Goal: Information Seeking & Learning: Find specific fact

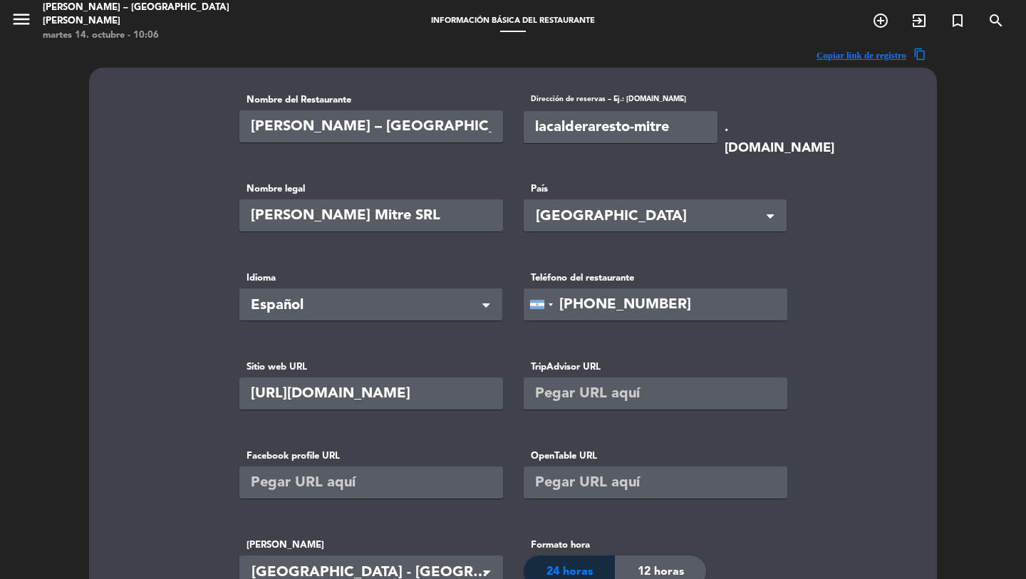
scroll to position [0, 4]
click at [25, 24] on icon "menu" at bounding box center [21, 19] width 21 height 21
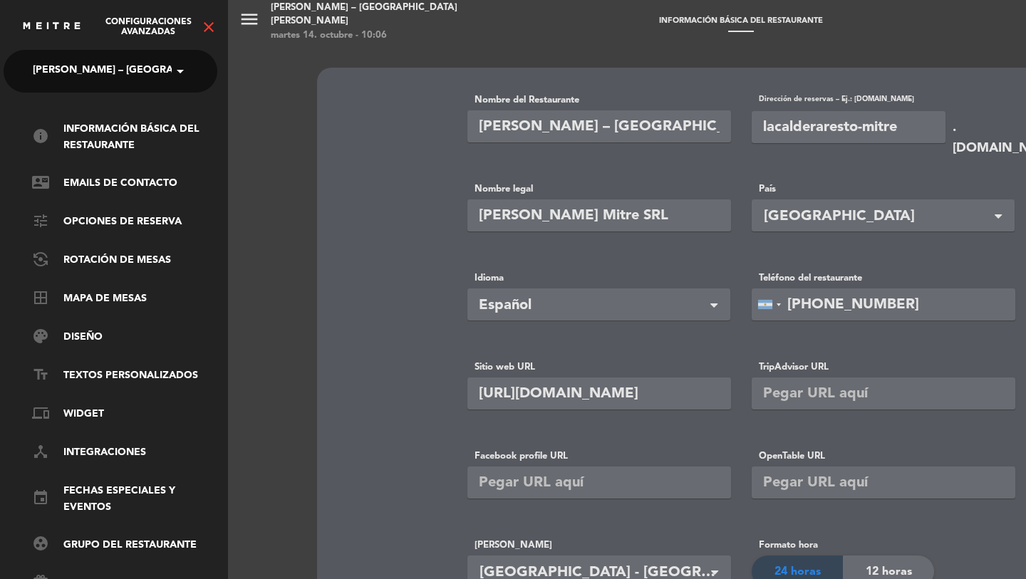
click at [94, 76] on span "[PERSON_NAME] – [GEOGRAPHIC_DATA][PERSON_NAME]" at bounding box center [174, 71] width 282 height 30
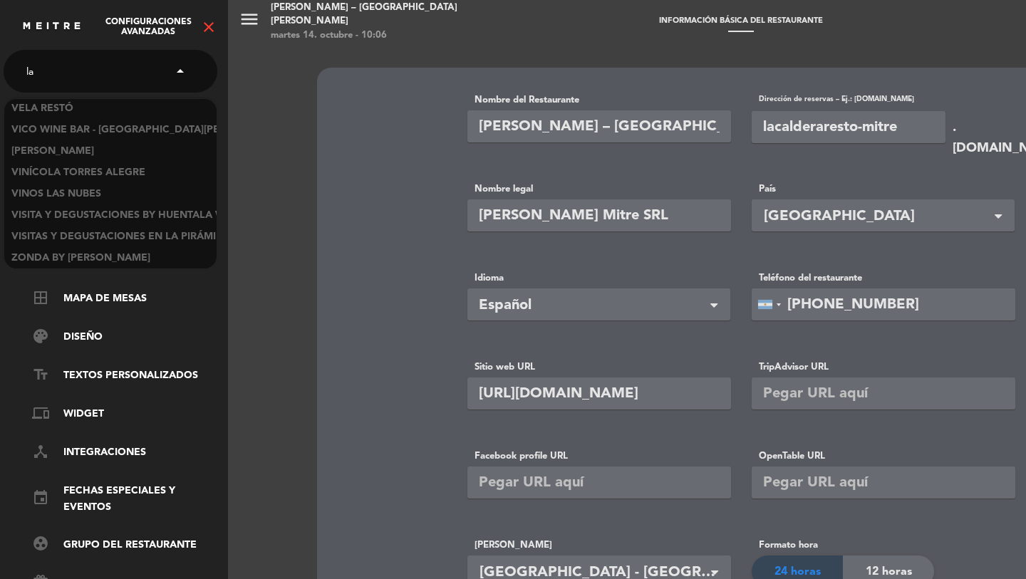
scroll to position [0, 0]
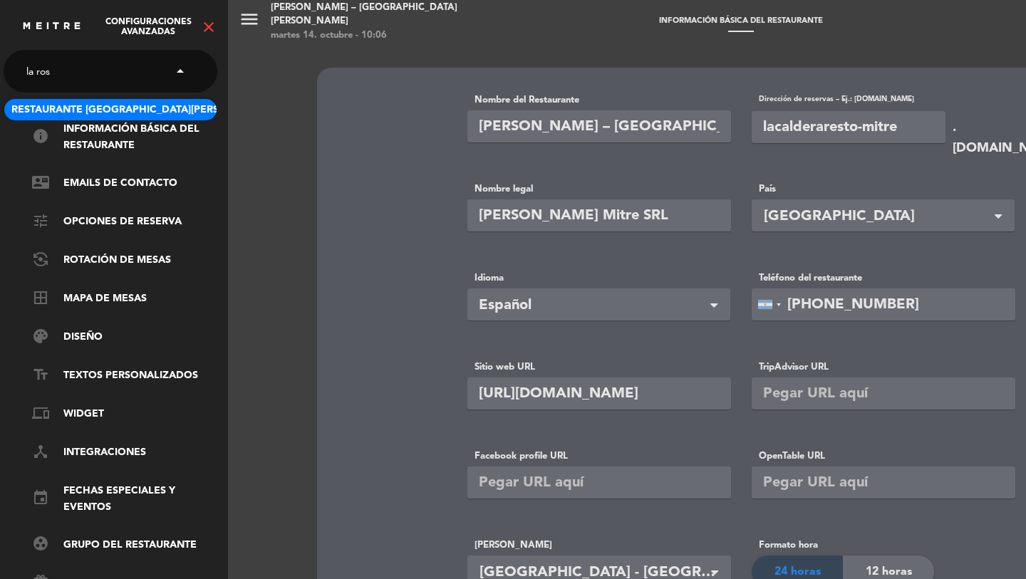
type input "la [PERSON_NAME]"
click at [165, 108] on span "Restaurante [GEOGRAPHIC_DATA][PERSON_NAME] - Patios de Cafayate" at bounding box center [199, 110] width 376 height 16
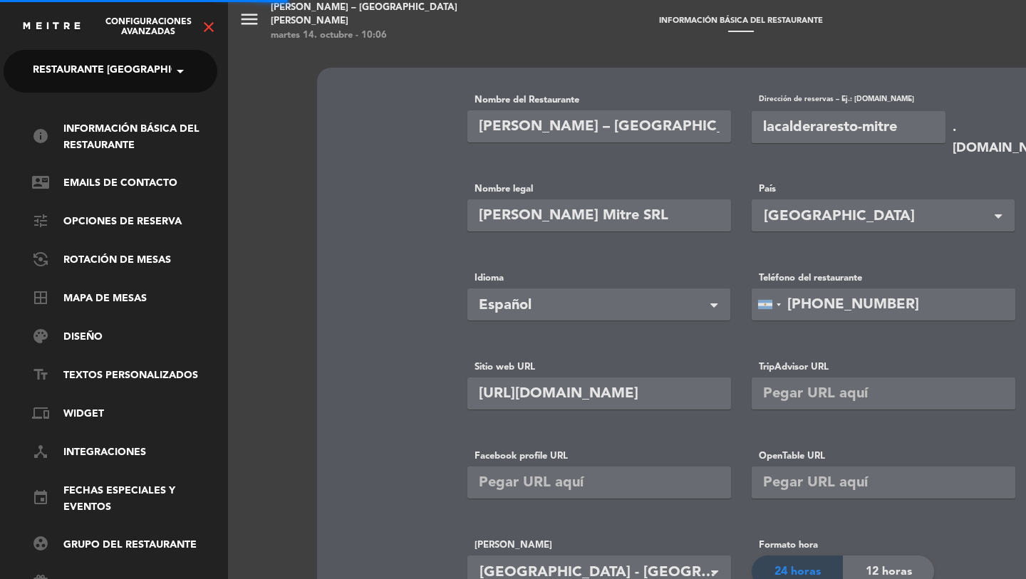
type input "Restaurante [GEOGRAPHIC_DATA][PERSON_NAME] - Patios de Cafayate"
type input "patiosdecafayate-restaurantelarosa"
type input "[URL][DOMAIN_NAME]"
type input "582318"
type input "[URL][DOMAIN_NAME]"
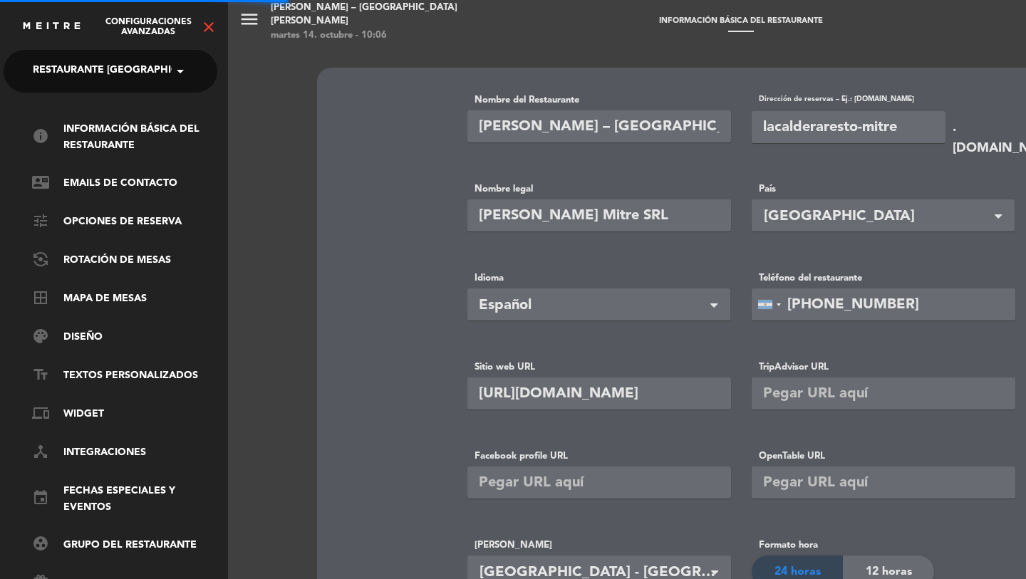
type input "ARS"
type input "2680"
type input "[PHONE_NUMBER]"
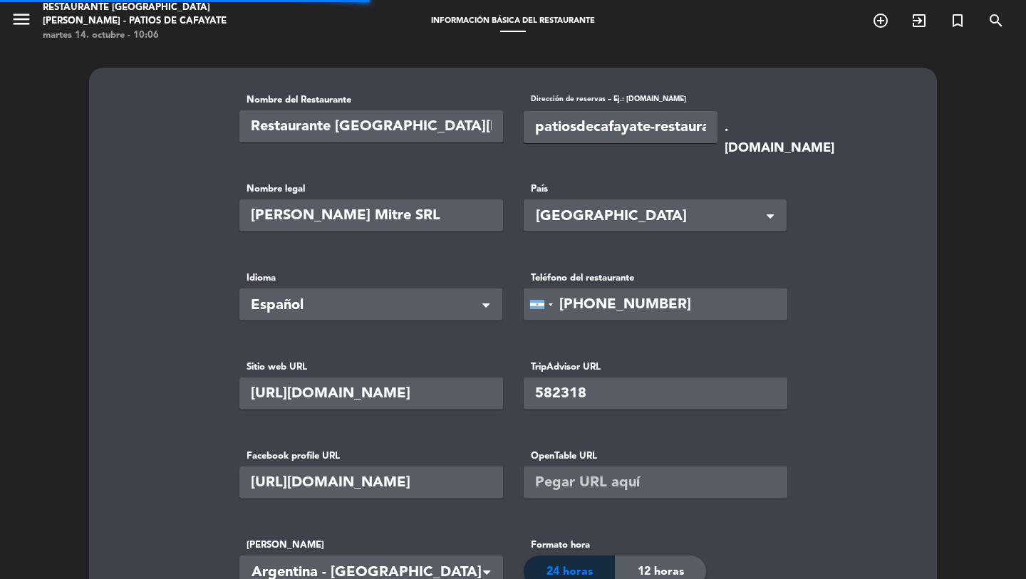
type input "Castell Da Caf S.A"
type input "229"
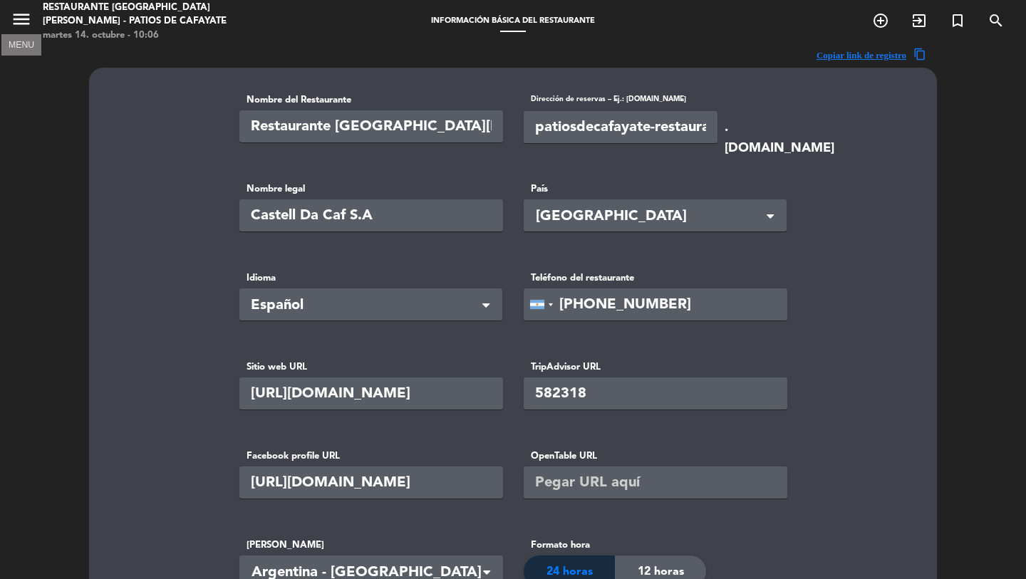
click at [14, 24] on icon "menu" at bounding box center [21, 19] width 21 height 21
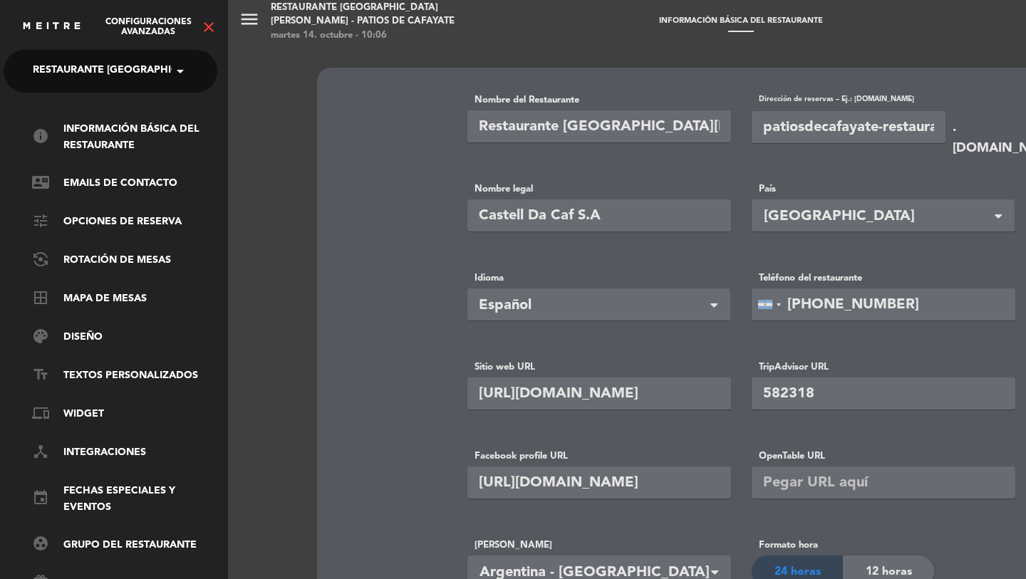
click at [207, 24] on icon "close" at bounding box center [208, 27] width 17 height 17
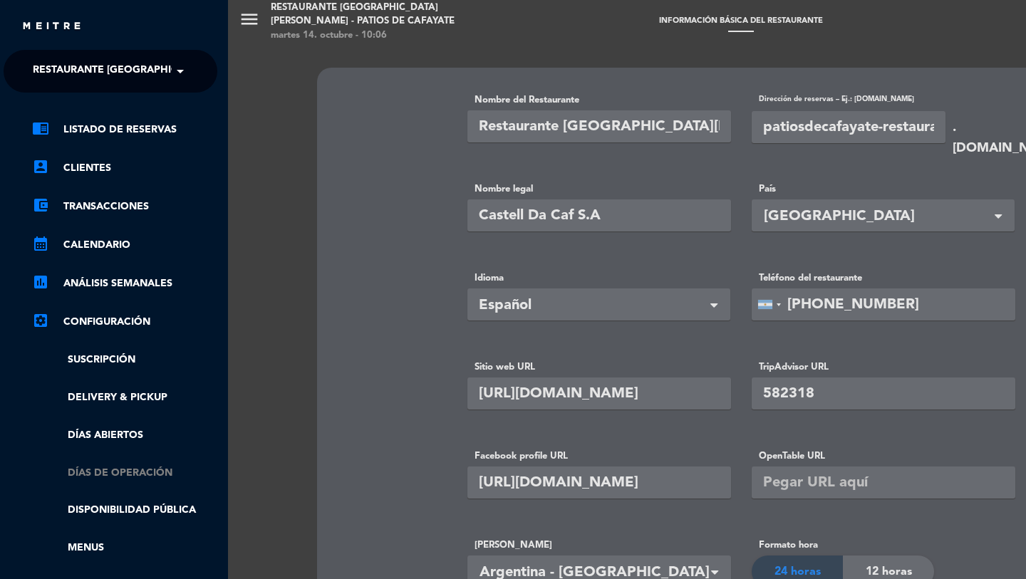
click at [136, 471] on link "Días de Operación" at bounding box center [124, 473] width 185 height 16
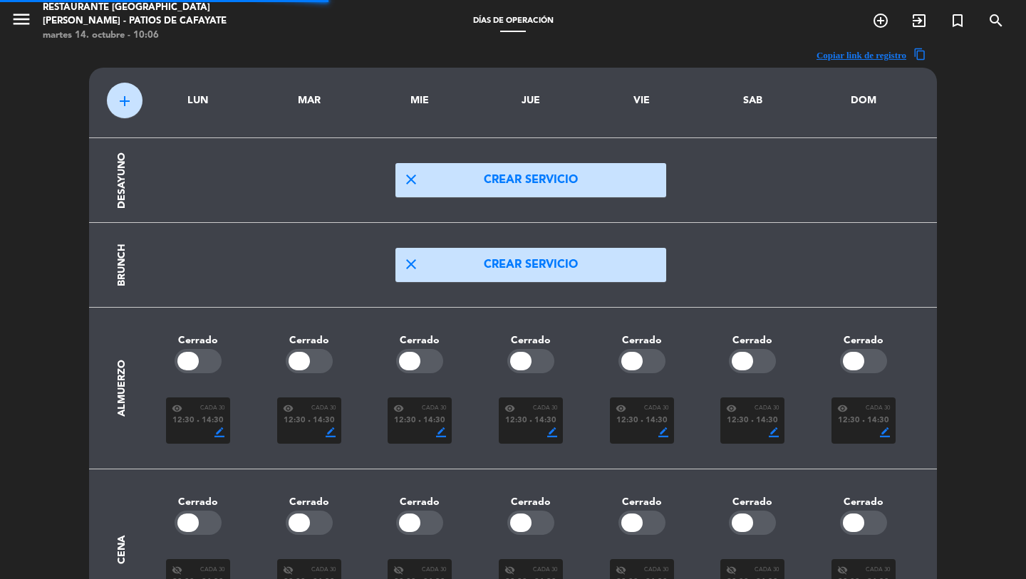
scroll to position [91, 0]
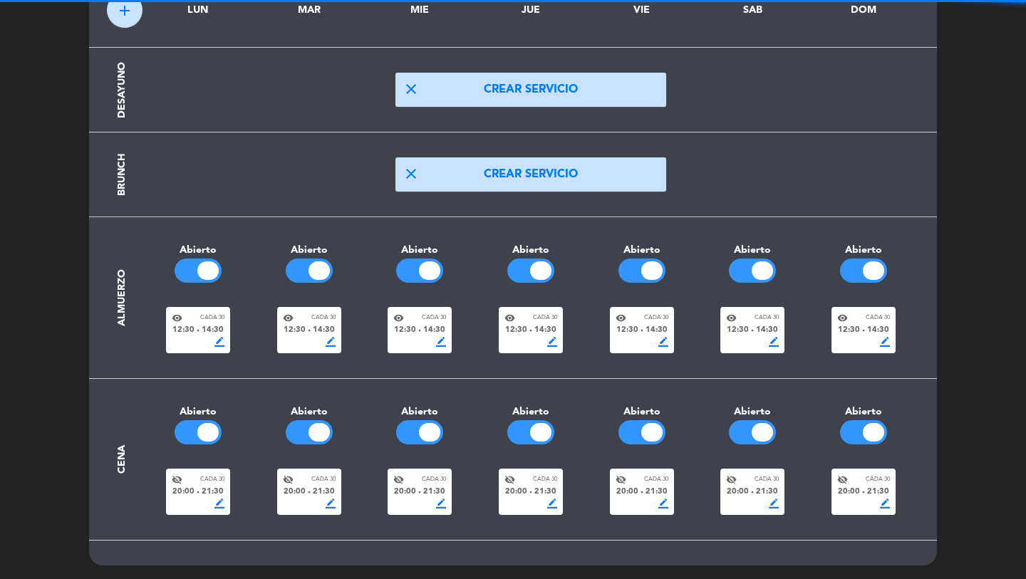
click at [510, 331] on span "12:30" at bounding box center [516, 330] width 22 height 13
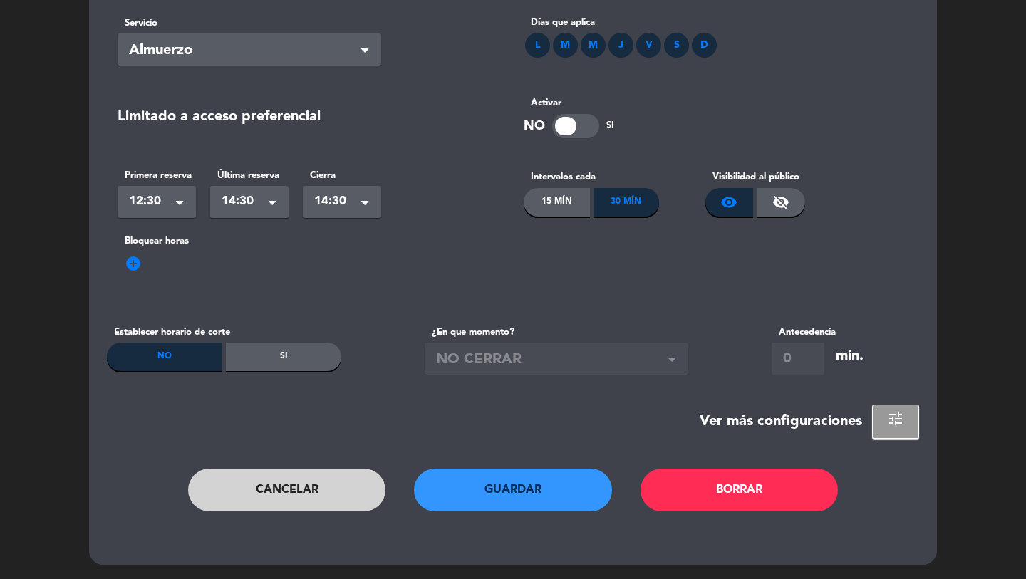
scroll to position [0, 0]
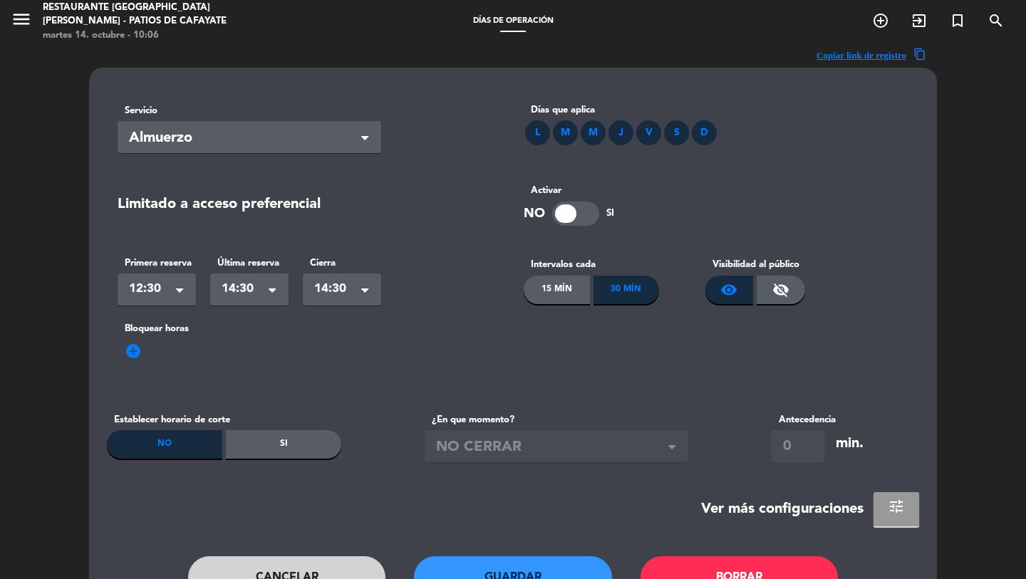
click at [913, 522] on button "tune" at bounding box center [897, 509] width 46 height 34
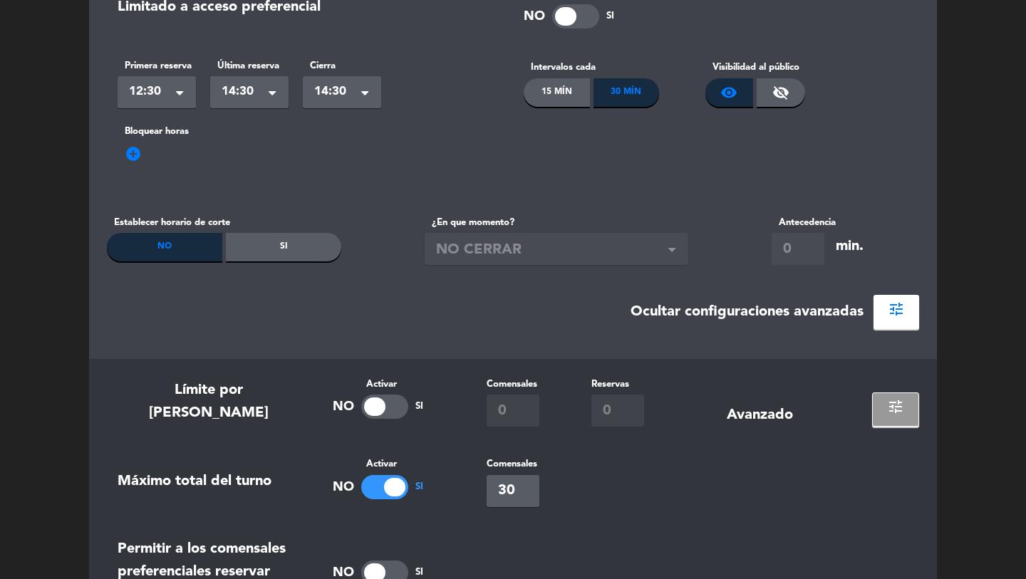
scroll to position [416, 0]
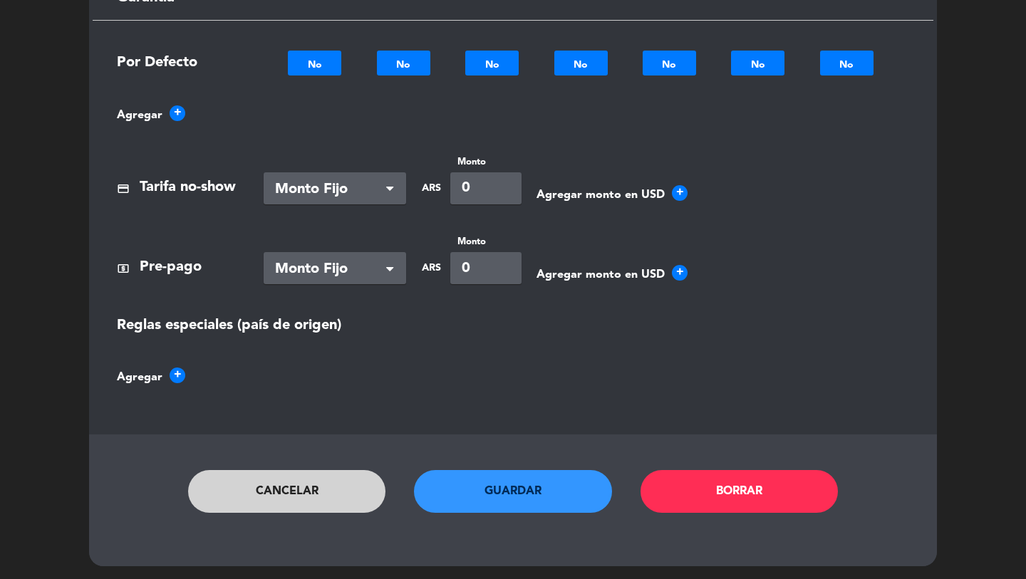
click at [275, 470] on button "Cancelar" at bounding box center [287, 491] width 198 height 43
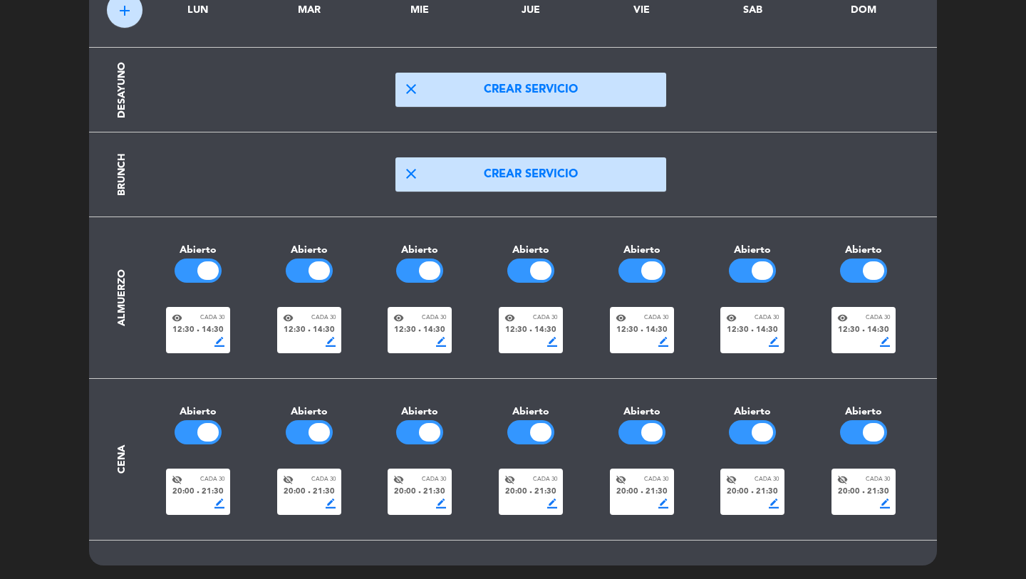
click at [422, 478] on div "visibility_off Cada 30" at bounding box center [419, 480] width 53 height 11
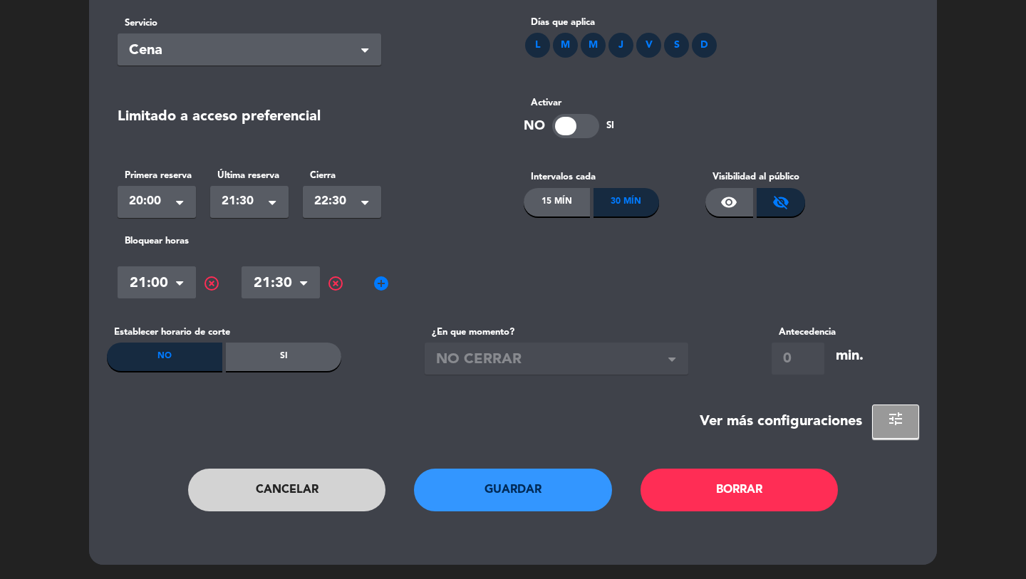
click at [275, 498] on button "Cancelar" at bounding box center [287, 490] width 198 height 43
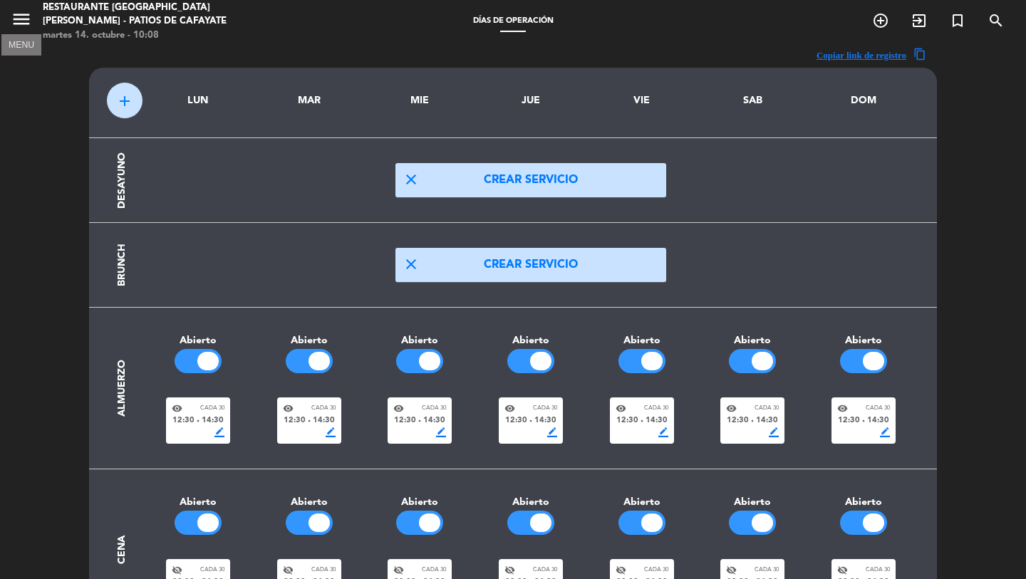
click at [28, 23] on icon "menu" at bounding box center [21, 19] width 21 height 21
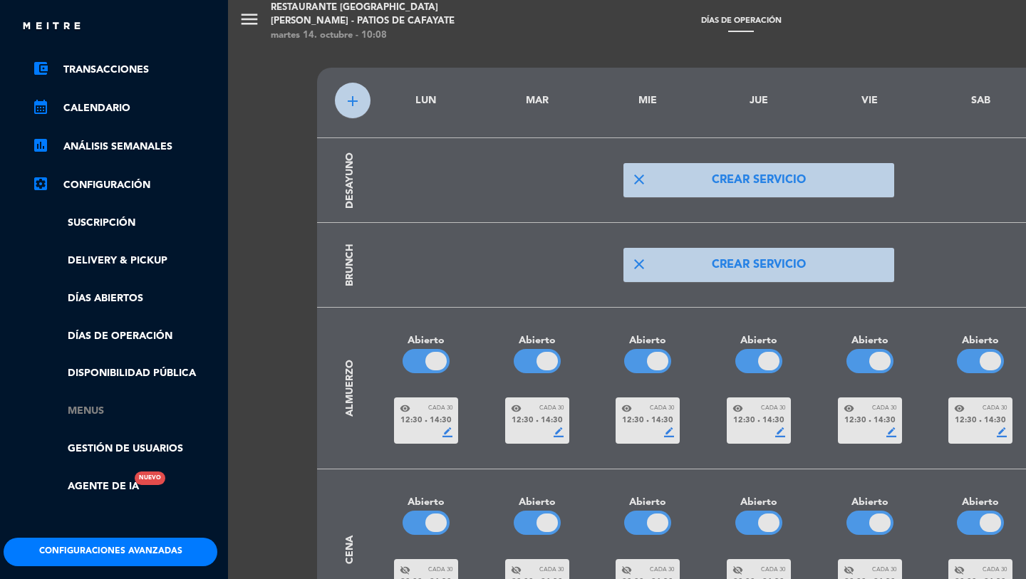
scroll to position [235, 4]
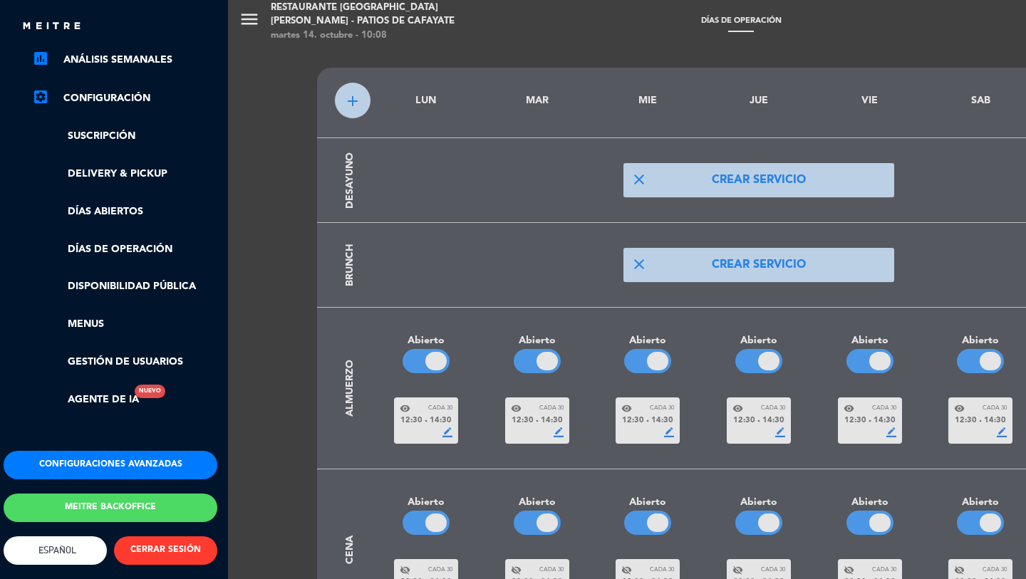
click at [125, 458] on button "Configuraciones avanzadas" at bounding box center [111, 465] width 214 height 29
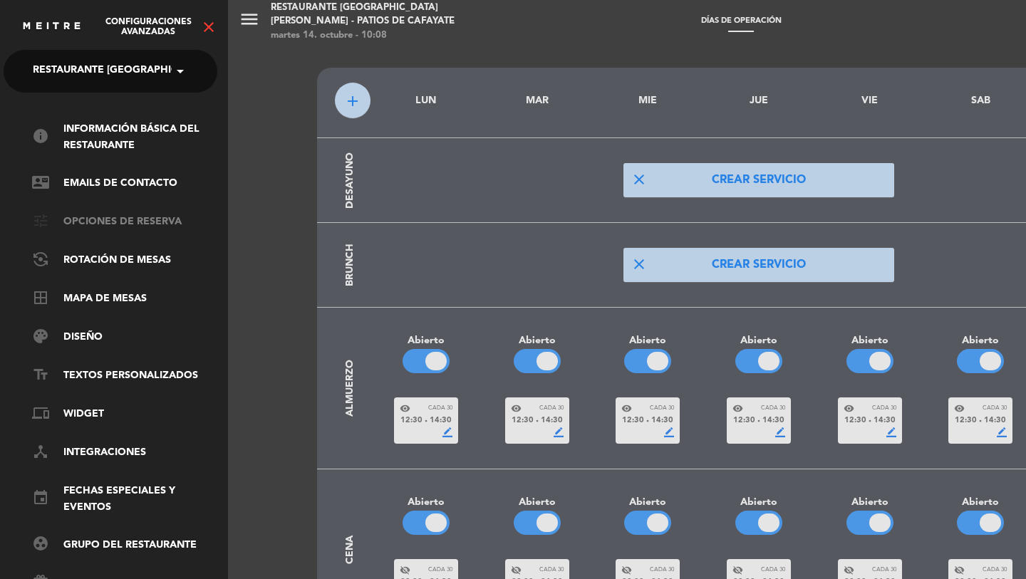
drag, startPoint x: 93, startPoint y: 210, endPoint x: 96, endPoint y: 220, distance: 9.5
click at [93, 210] on ul "info Información básica del restaurante contact_mail Emails de Contacto tune Op…" at bounding box center [111, 376] width 214 height 510
click at [96, 222] on link "tune Opciones de reserva" at bounding box center [124, 222] width 185 height 17
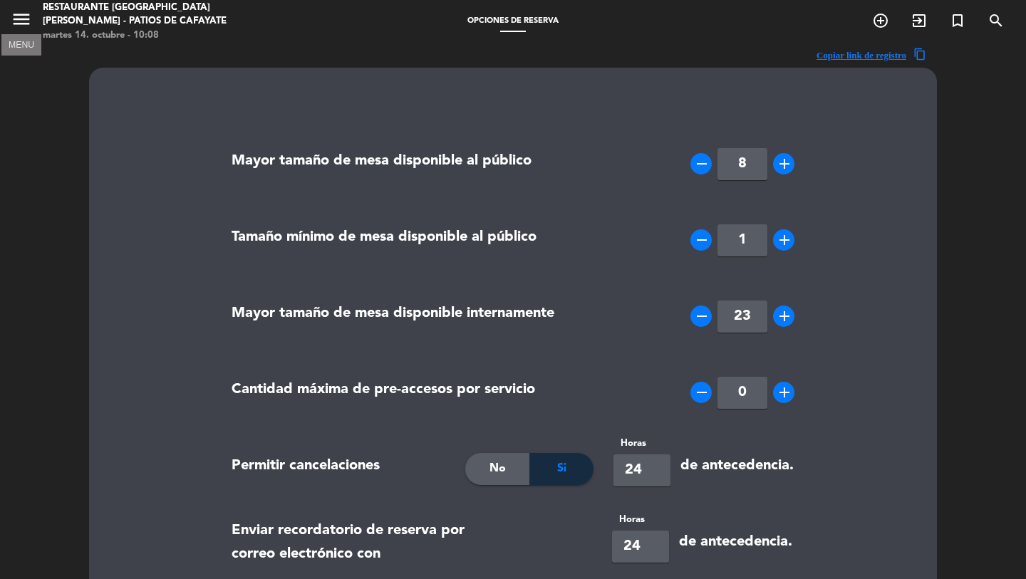
click at [21, 29] on icon "menu" at bounding box center [21, 19] width 21 height 21
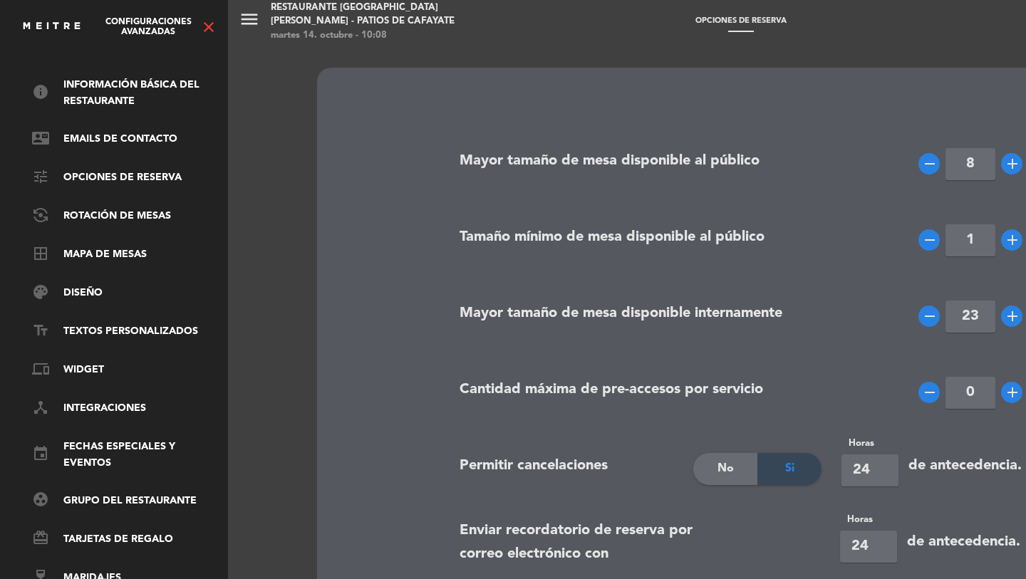
scroll to position [56, 4]
click at [208, 26] on icon "close" at bounding box center [208, 27] width 17 height 17
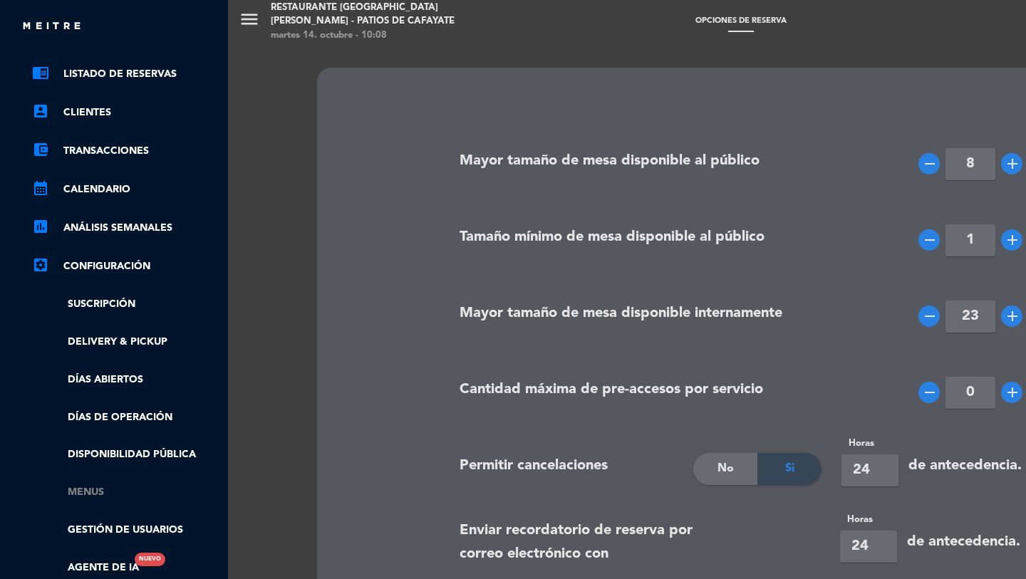
click at [99, 492] on link "Menus" at bounding box center [124, 493] width 185 height 16
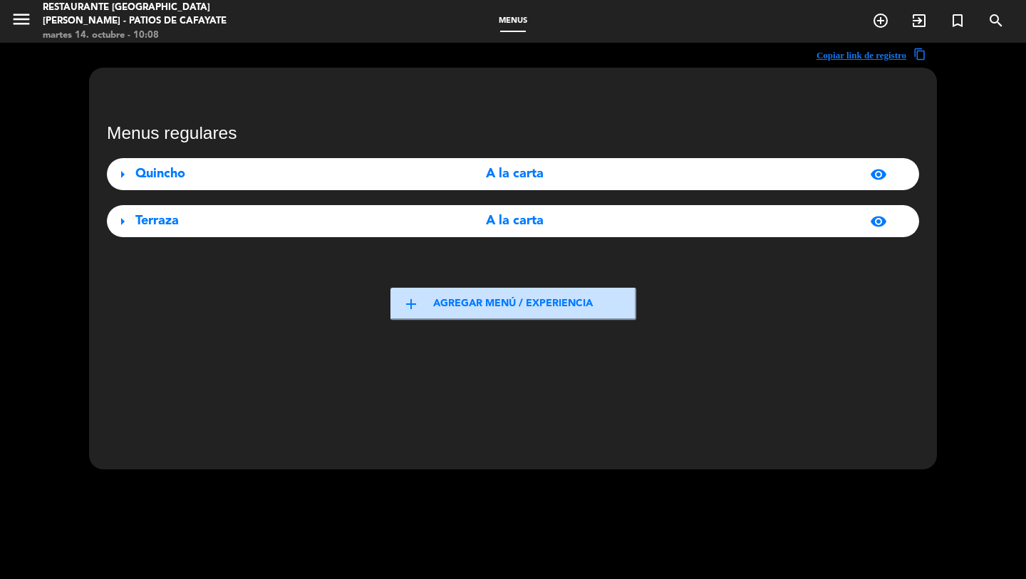
click at [192, 222] on div "Terraza" at bounding box center [261, 221] width 253 height 21
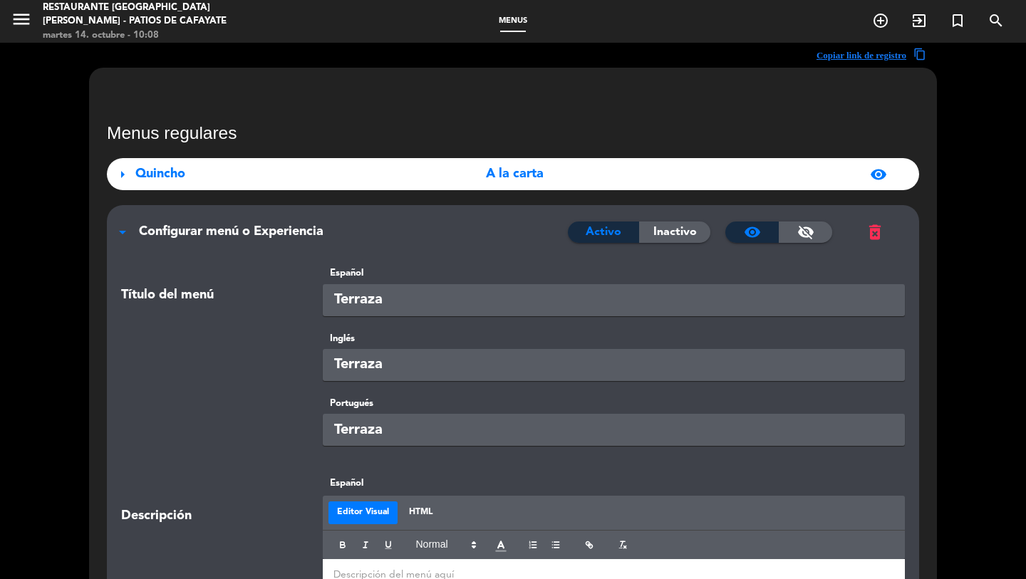
click at [391, 302] on input "Terraza" at bounding box center [614, 300] width 583 height 32
type input "Galería"
paste input "Galerí"
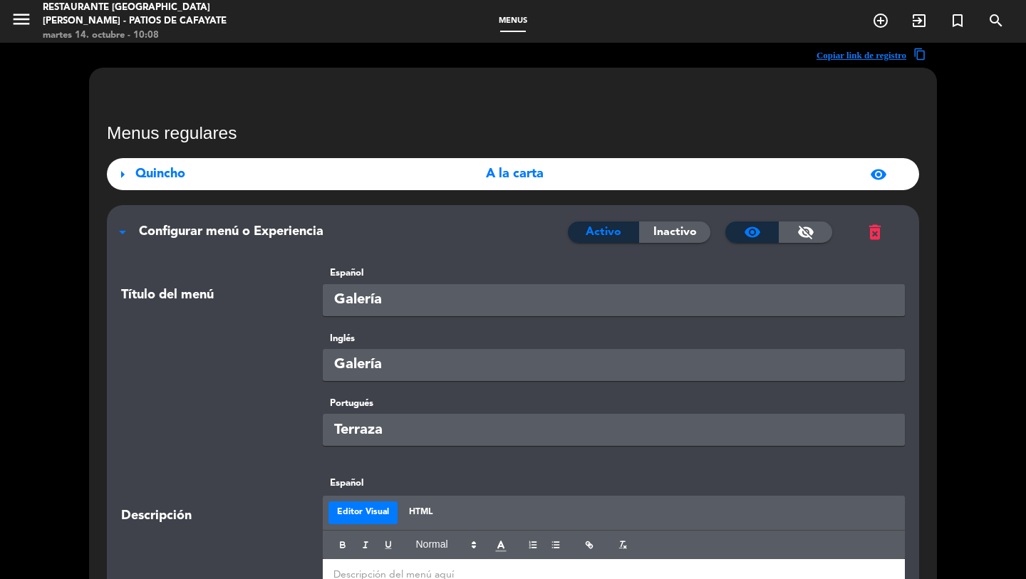
type input "Galería"
paste input "Galerí"
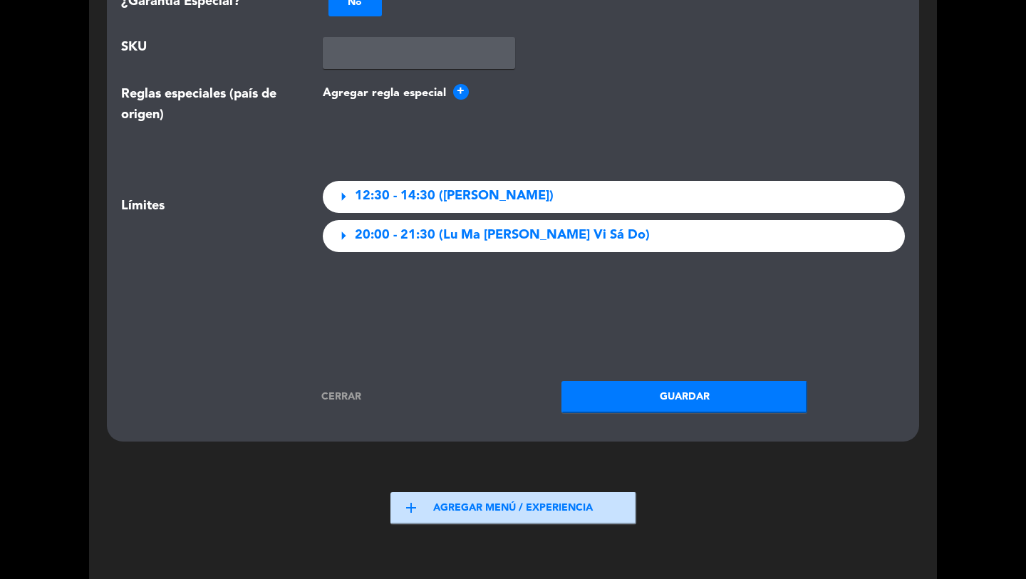
scroll to position [2094, 0]
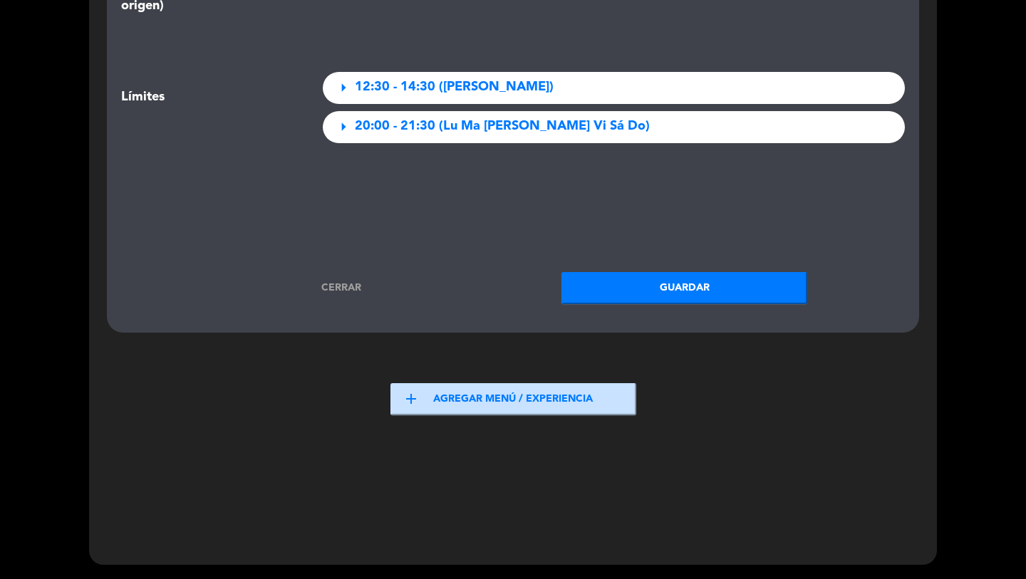
type input "Galería"
click at [664, 298] on button "Guardar" at bounding box center [685, 288] width 246 height 32
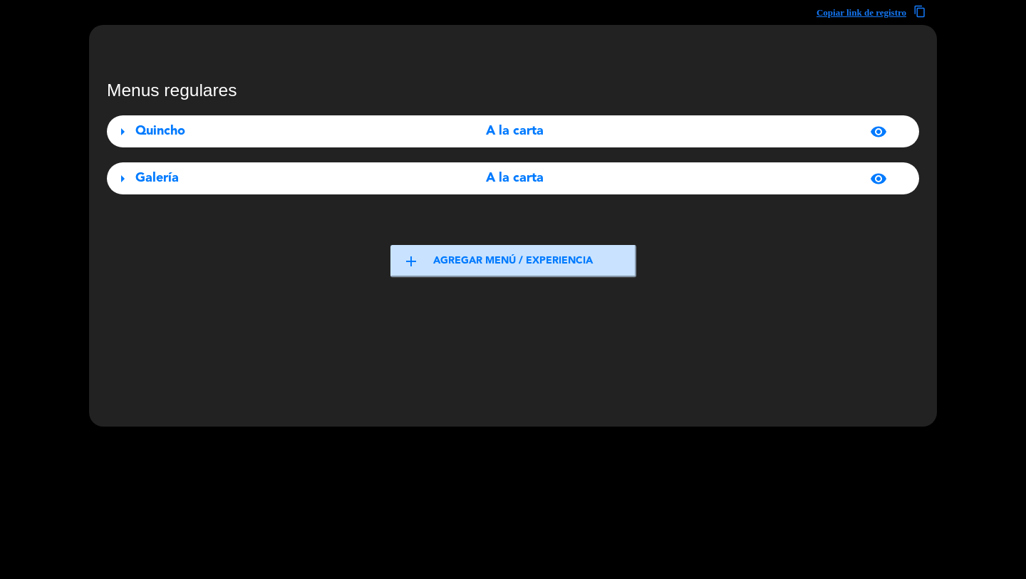
scroll to position [0, 0]
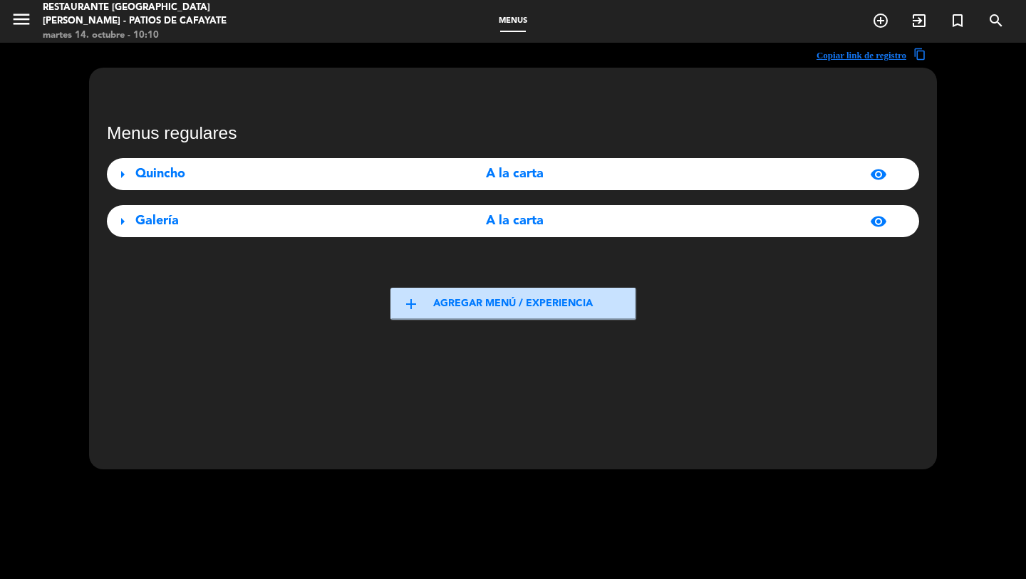
click at [36, 16] on span "menu" at bounding box center [27, 21] width 32 height 33
drag, startPoint x: 30, startPoint y: 18, endPoint x: 30, endPoint y: 33, distance: 15.0
click at [30, 19] on icon "menu" at bounding box center [21, 19] width 21 height 21
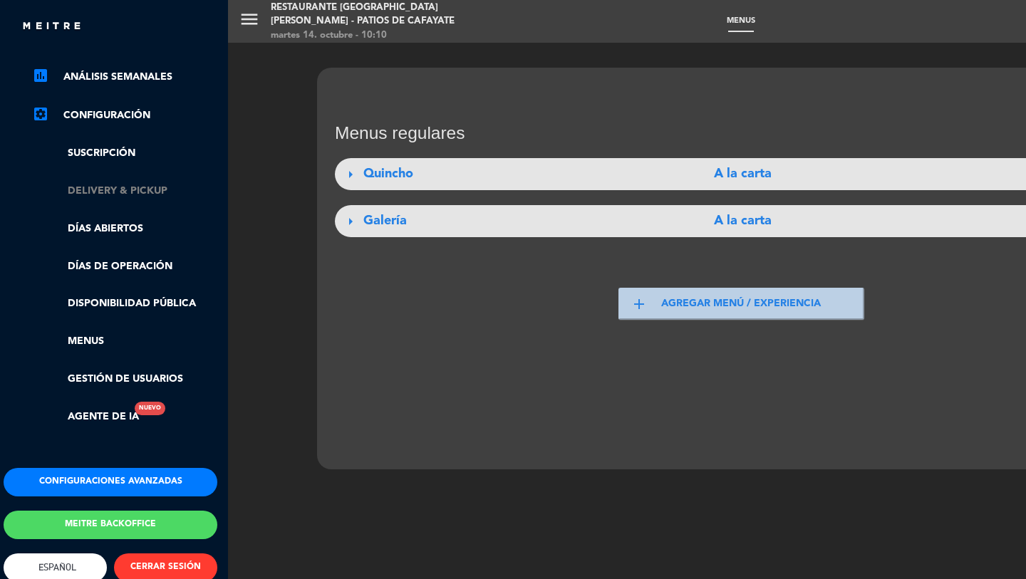
scroll to position [235, 4]
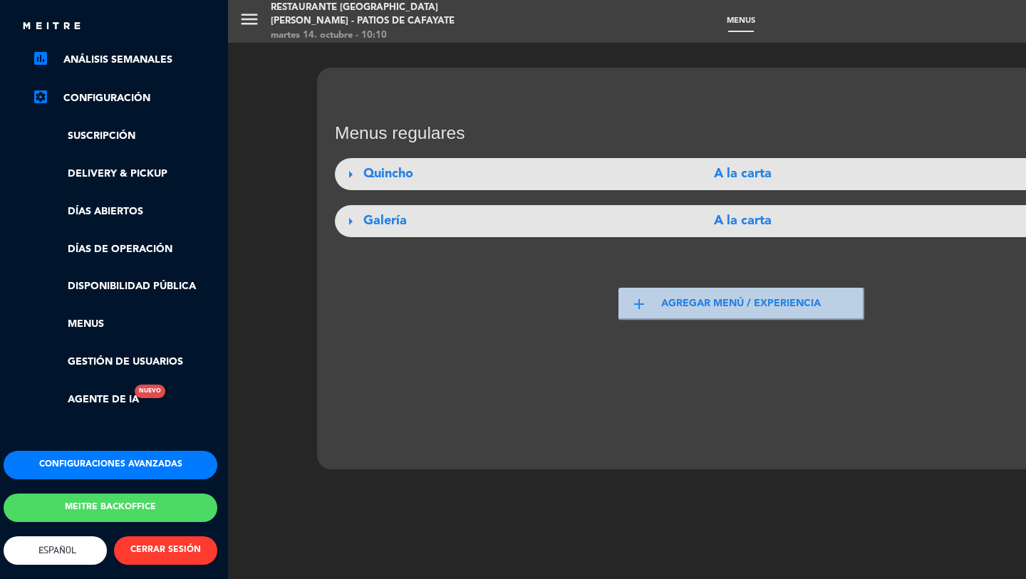
click at [127, 457] on button "Configuraciones avanzadas" at bounding box center [111, 465] width 214 height 29
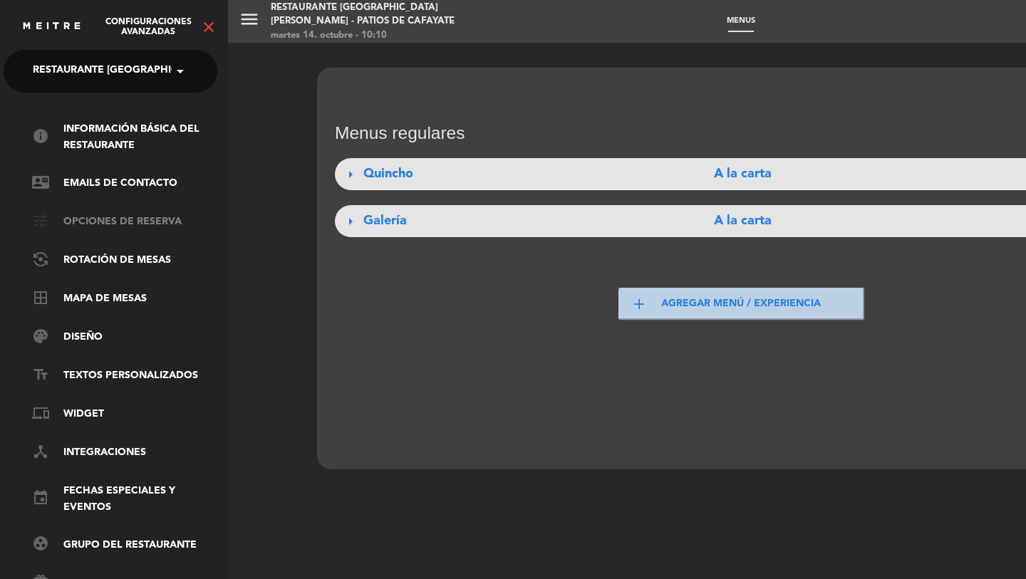
click at [85, 218] on link "tune Opciones de reserva" at bounding box center [124, 222] width 185 height 17
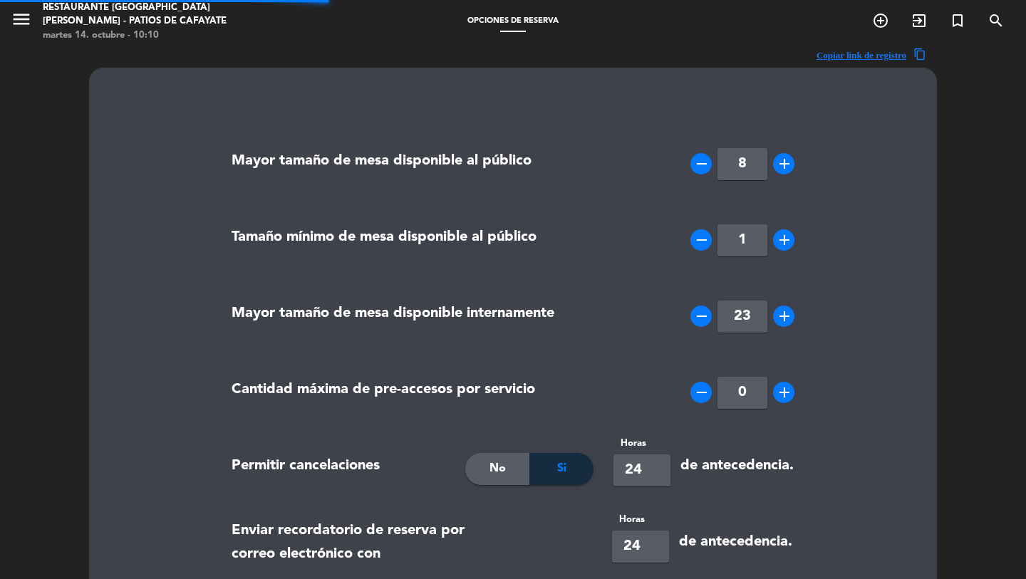
click at [706, 161] on icon "remove" at bounding box center [701, 163] width 17 height 17
type input "6"
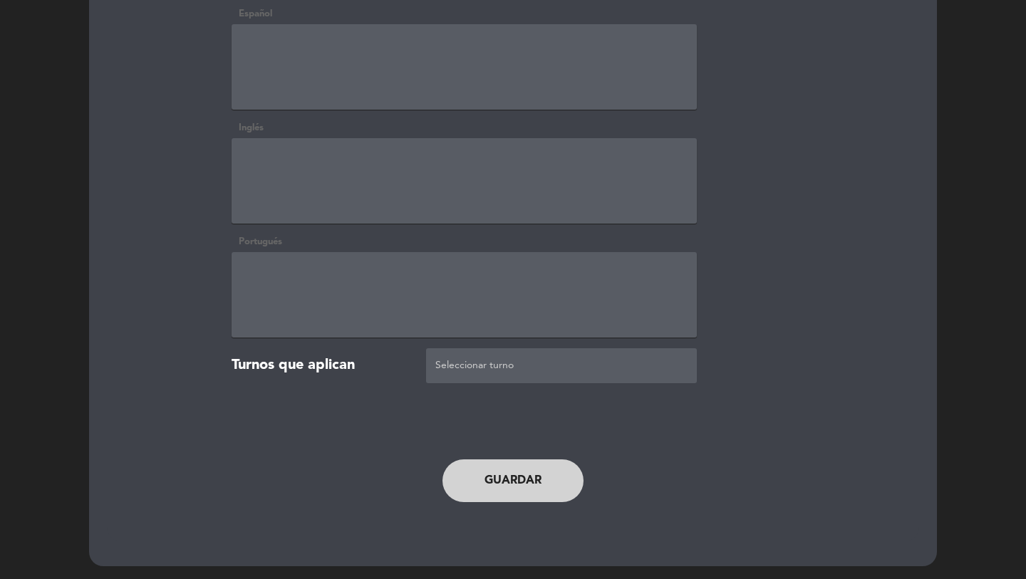
click at [525, 477] on button "Guardar" at bounding box center [513, 481] width 141 height 43
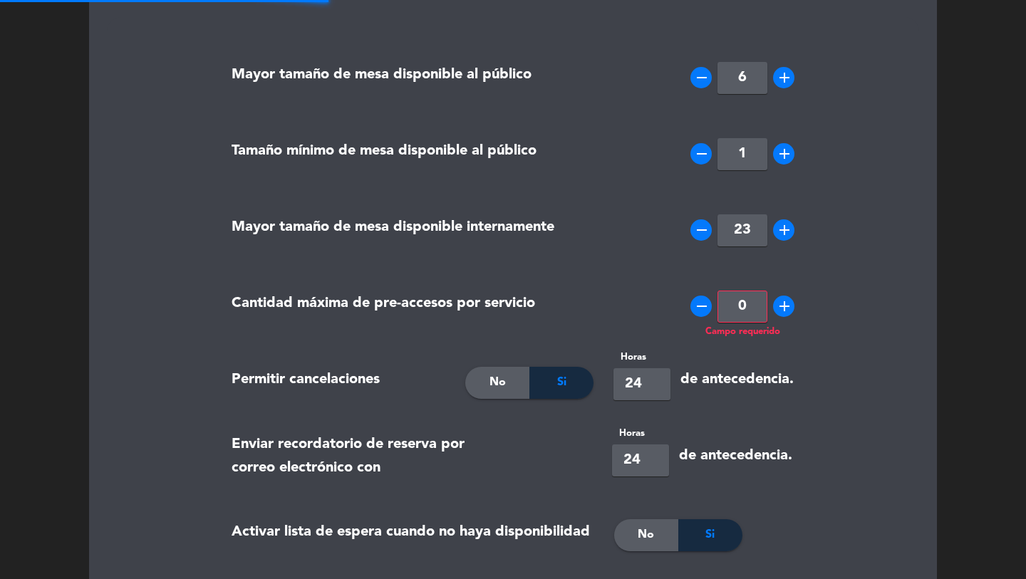
scroll to position [0, 0]
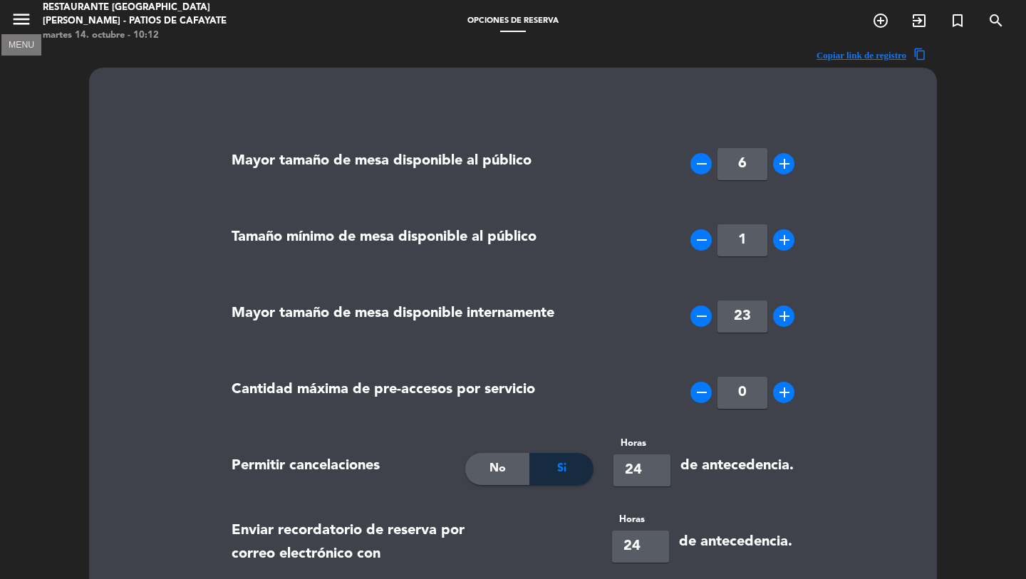
click at [12, 21] on icon "menu" at bounding box center [21, 19] width 21 height 21
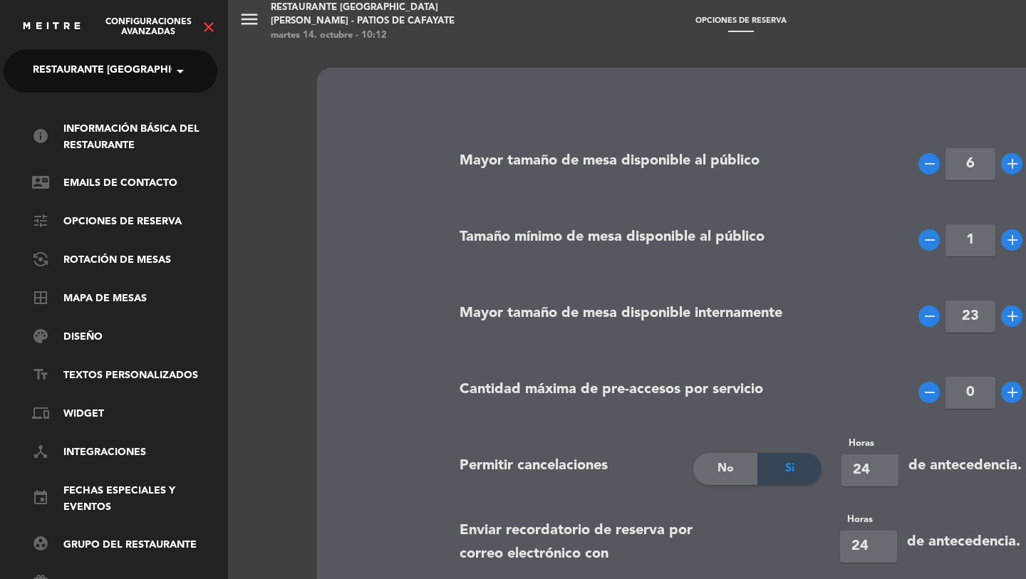
click at [207, 31] on icon "close" at bounding box center [208, 27] width 17 height 17
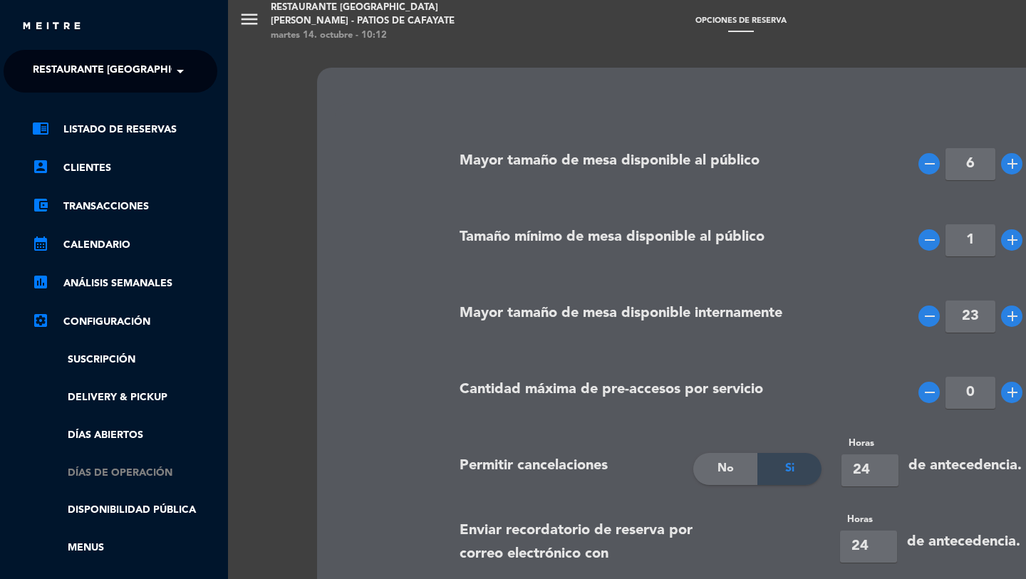
scroll to position [4, 4]
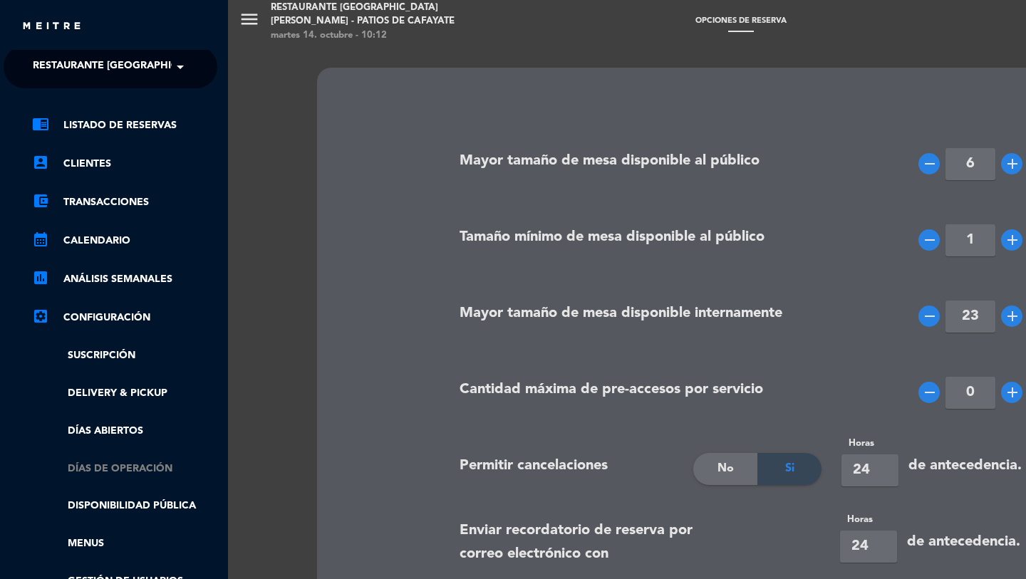
click at [113, 465] on link "Días de Operación" at bounding box center [124, 469] width 185 height 16
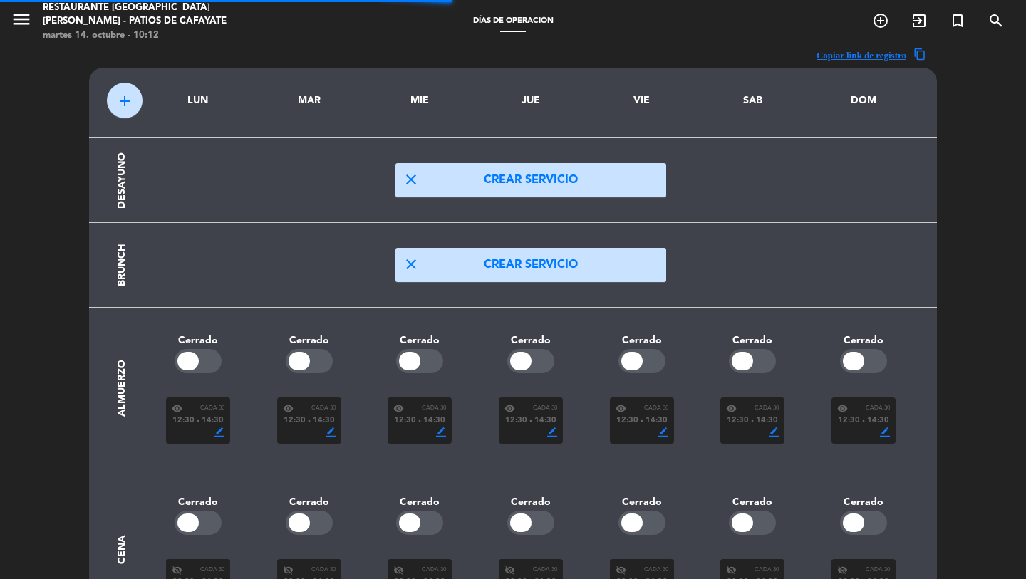
click at [425, 424] on span "14:30" at bounding box center [434, 421] width 22 height 13
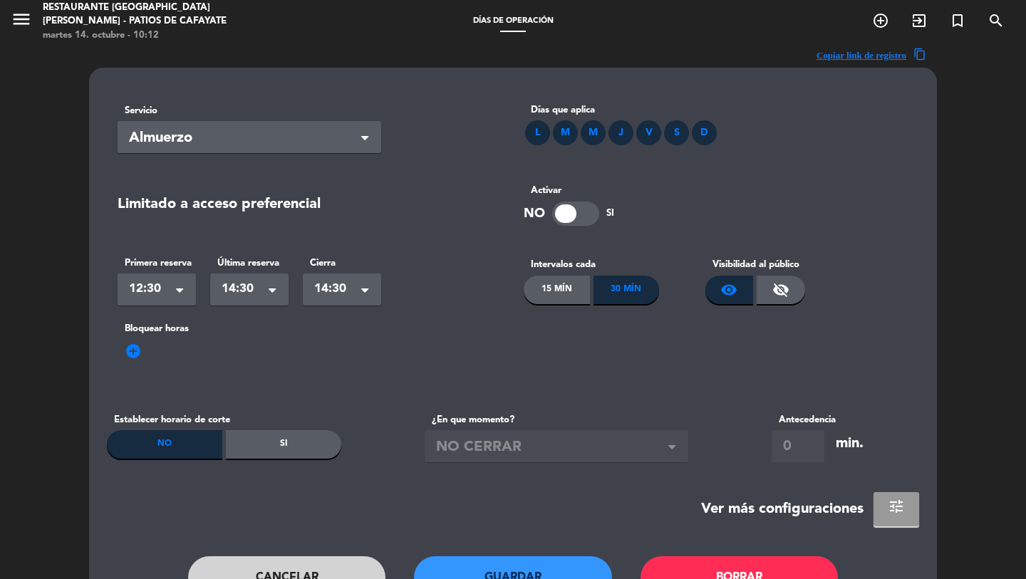
drag, startPoint x: 895, startPoint y: 505, endPoint x: 882, endPoint y: 500, distance: 14.4
click at [894, 504] on span "tune" at bounding box center [896, 506] width 17 height 17
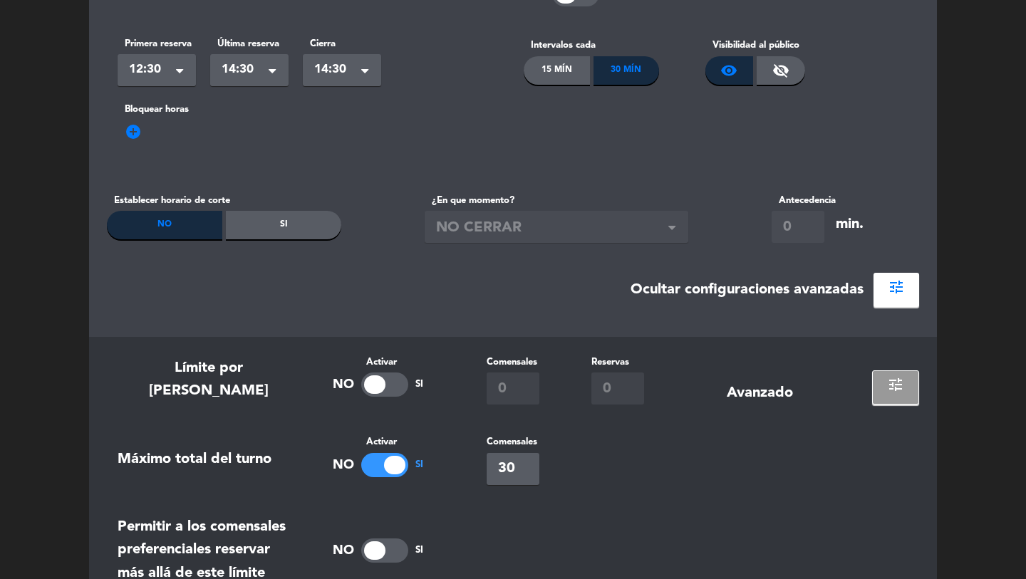
scroll to position [234, 0]
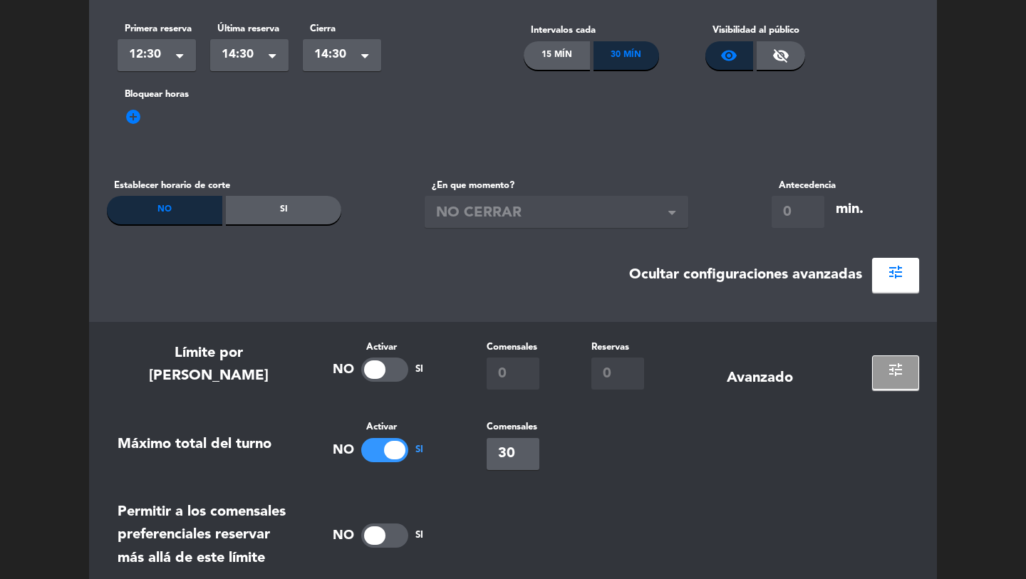
click at [514, 453] on input "30" at bounding box center [513, 454] width 53 height 32
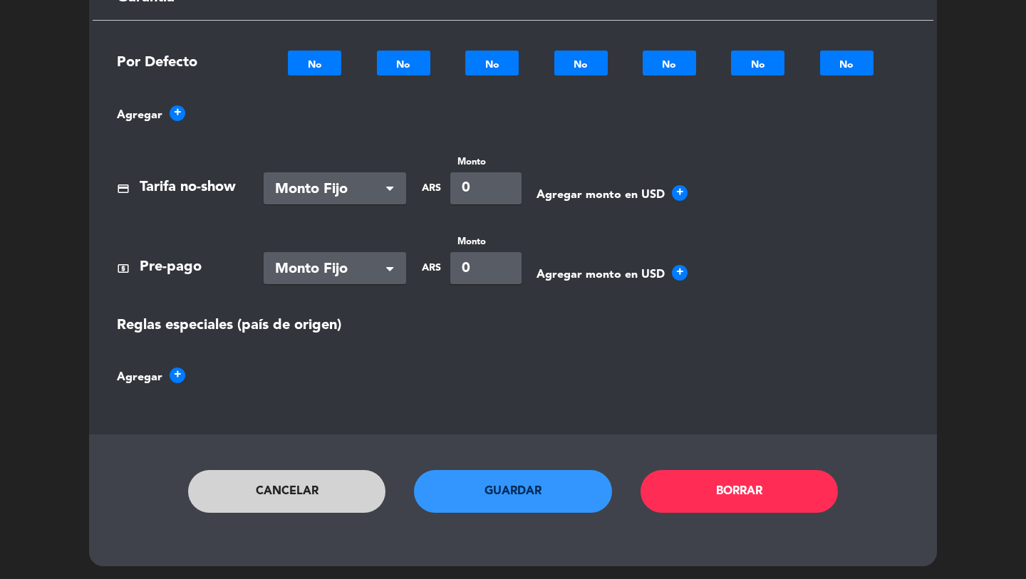
type input "35"
click at [508, 499] on button "Guardar" at bounding box center [513, 491] width 198 height 43
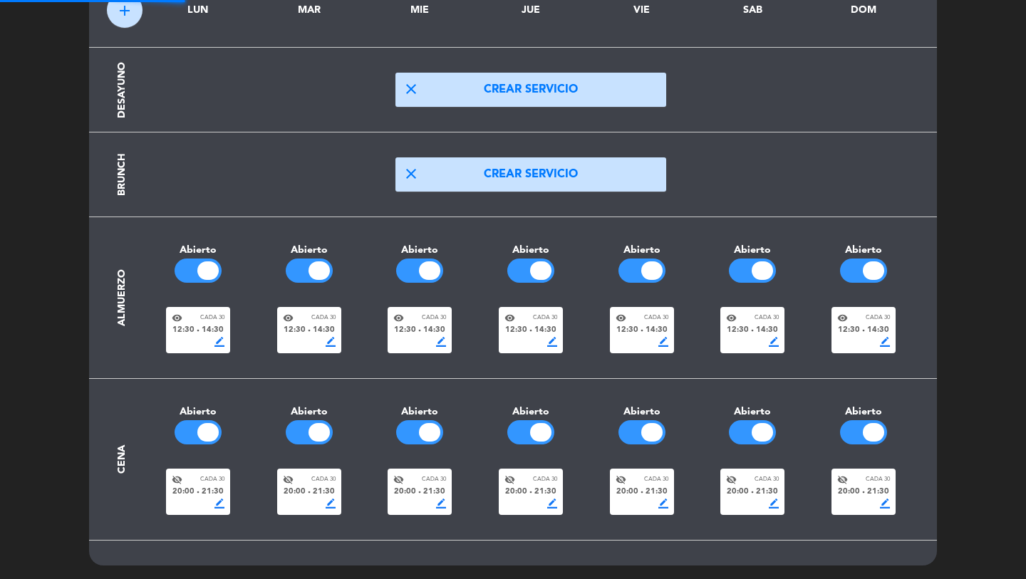
scroll to position [0, 0]
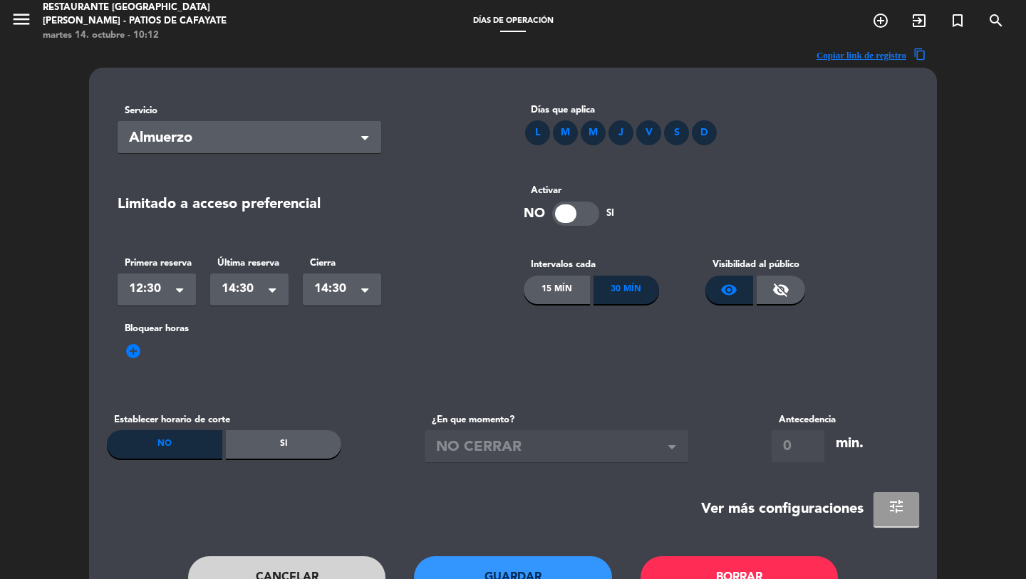
click at [893, 515] on span "tune" at bounding box center [896, 506] width 17 height 17
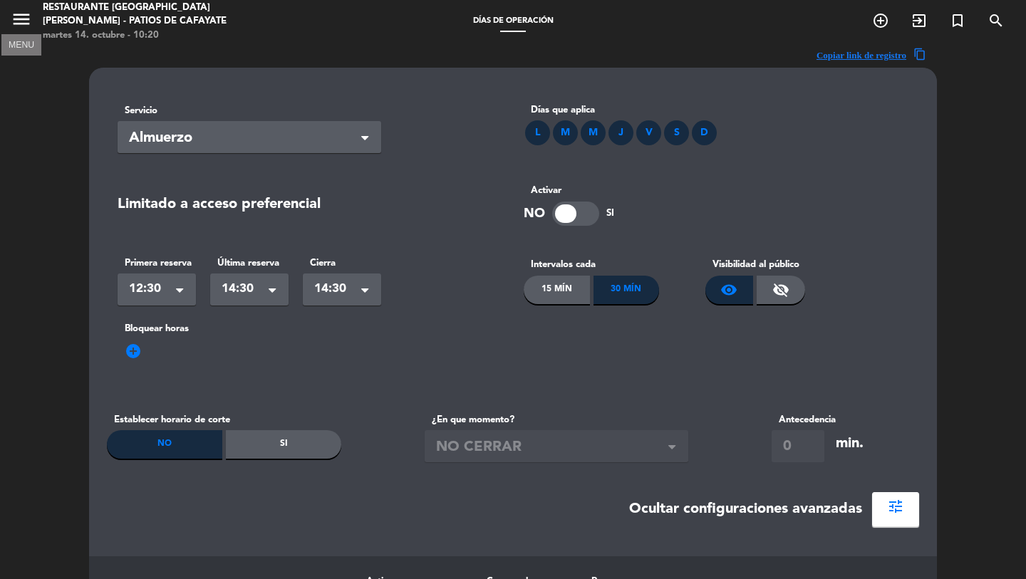
click at [27, 17] on icon "menu" at bounding box center [21, 19] width 21 height 21
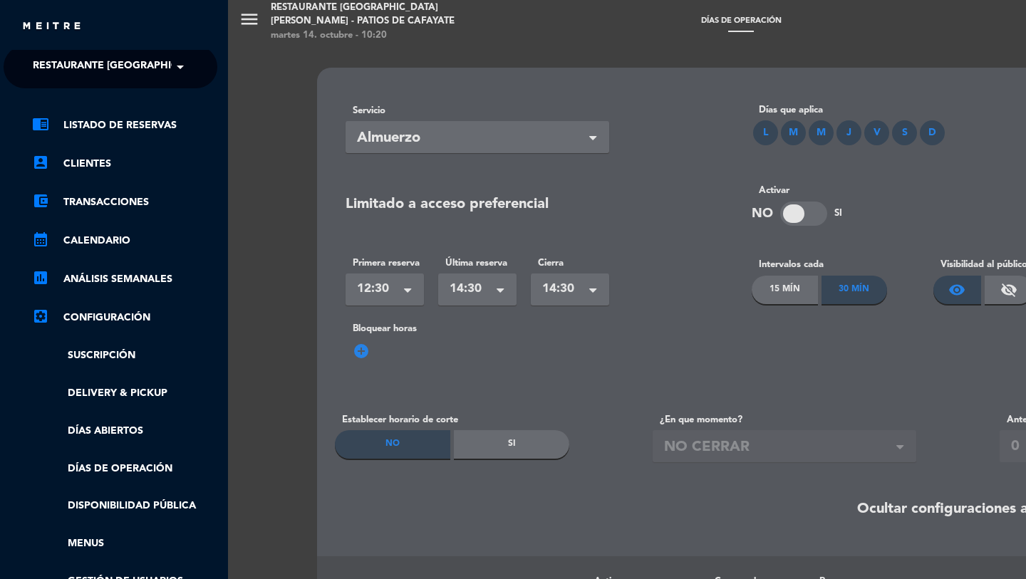
click at [83, 62] on span "Restaurante [GEOGRAPHIC_DATA][PERSON_NAME] - Patios de Cafayate" at bounding box center [221, 67] width 376 height 30
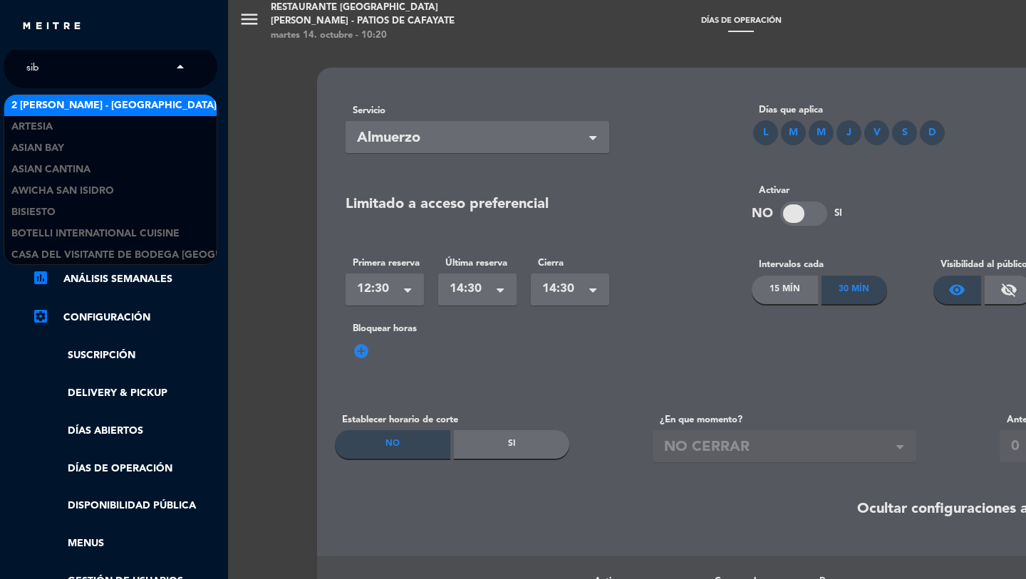
type input "siba"
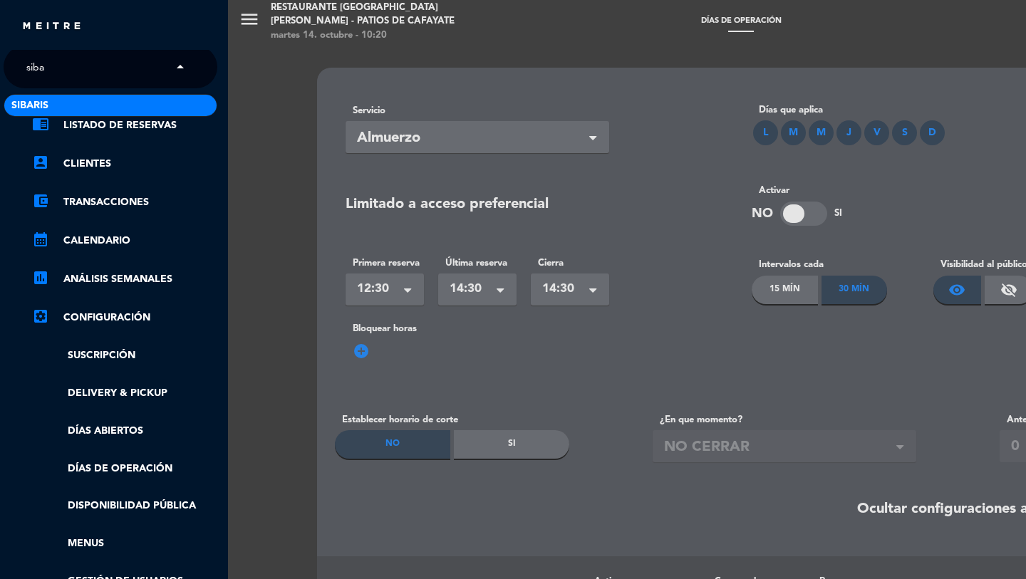
click at [77, 104] on div "sibaris" at bounding box center [110, 105] width 212 height 21
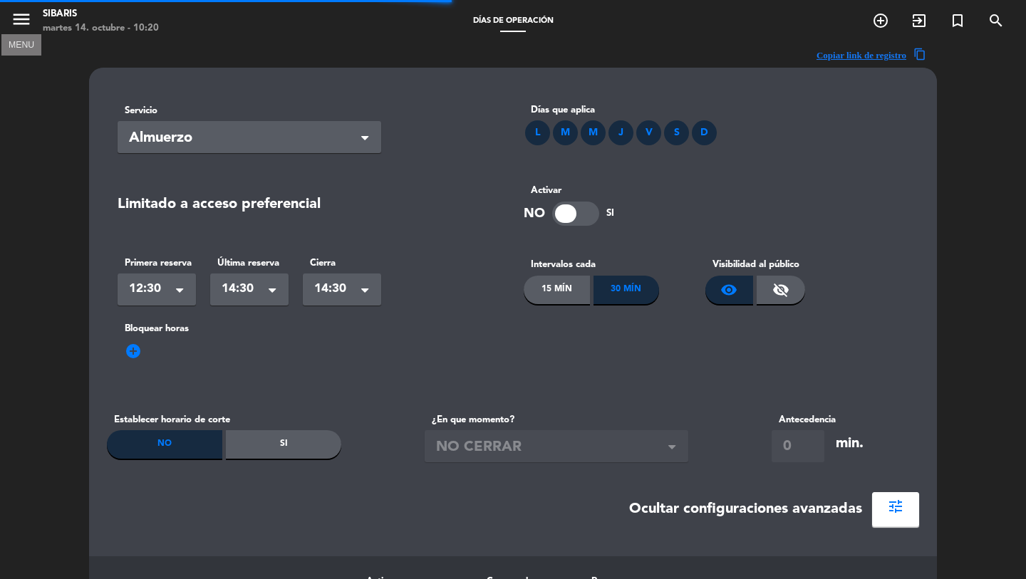
click at [19, 26] on icon "menu" at bounding box center [21, 19] width 21 height 21
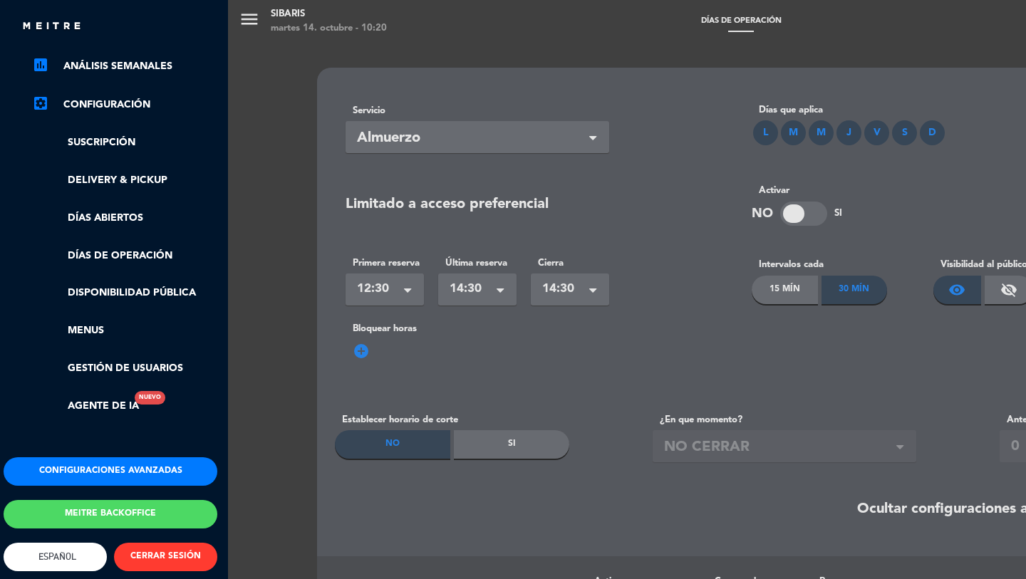
scroll to position [235, 4]
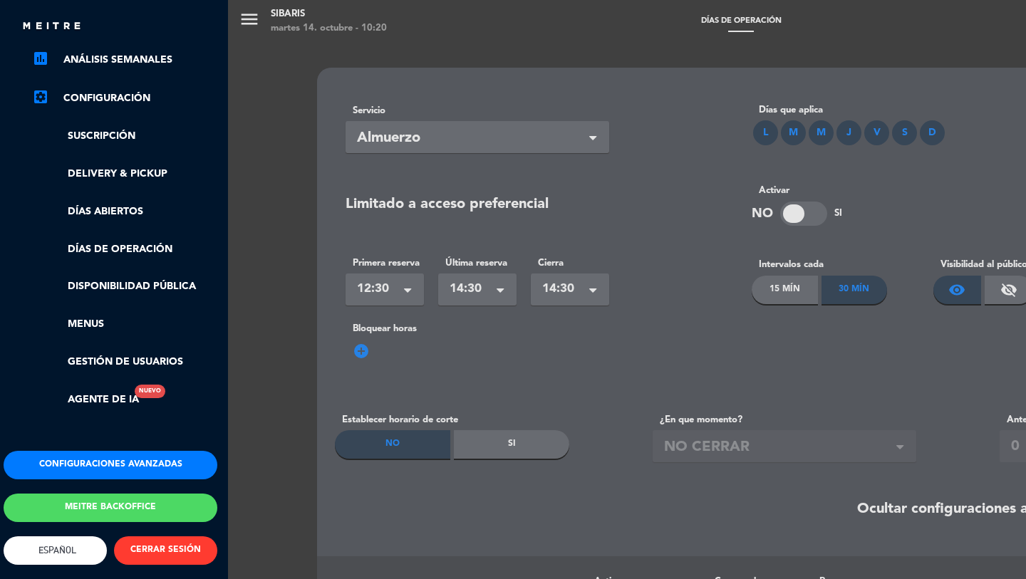
click at [96, 464] on button "Configuraciones avanzadas" at bounding box center [111, 465] width 214 height 29
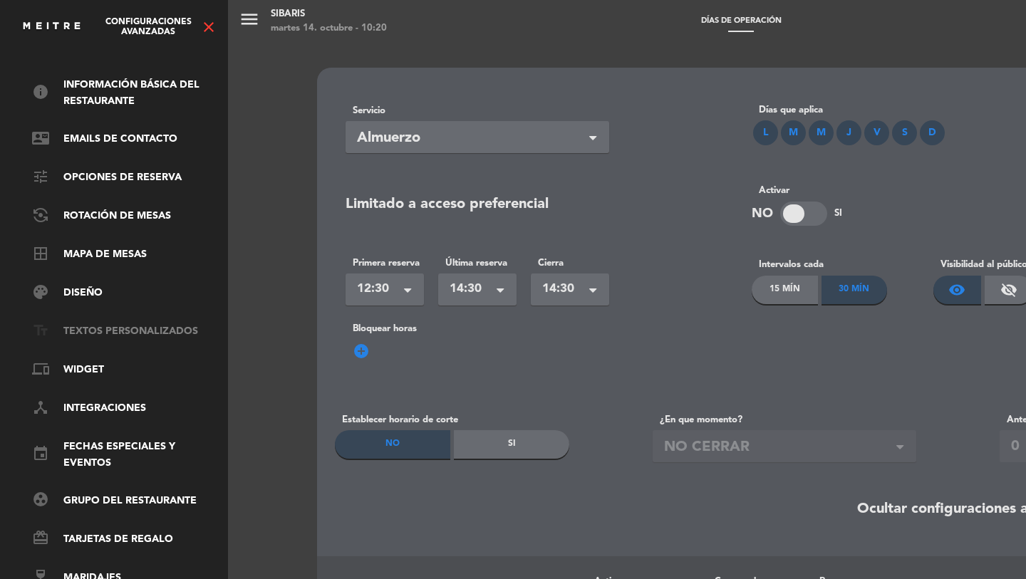
scroll to position [0, 4]
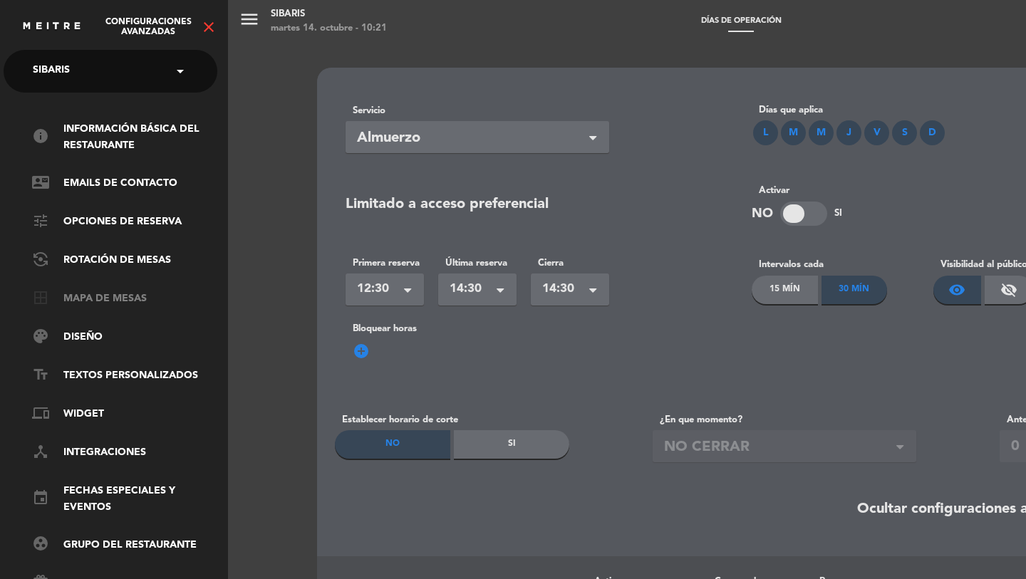
click at [80, 301] on link "border_all Mapa de mesas" at bounding box center [124, 299] width 185 height 17
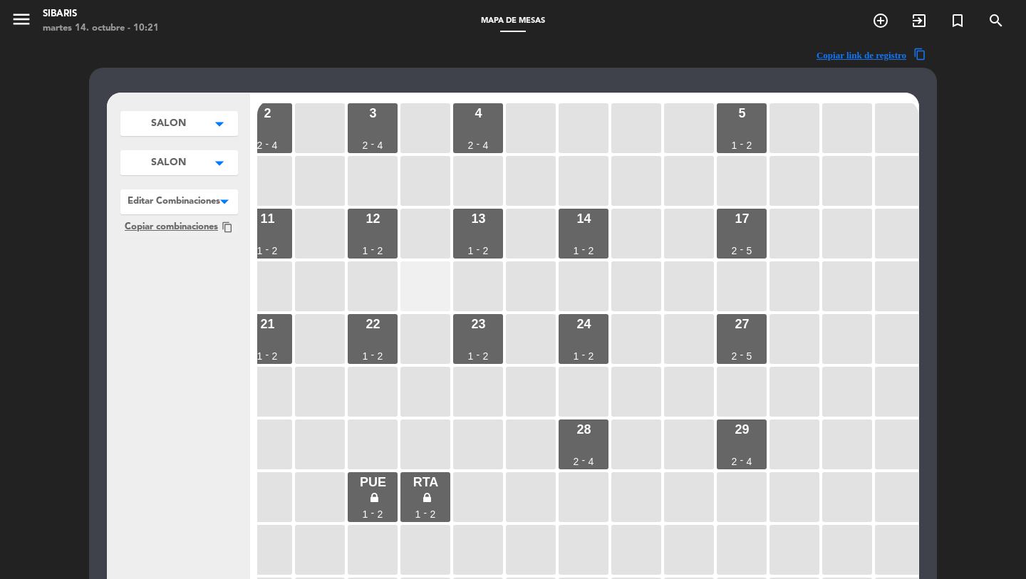
scroll to position [0, 0]
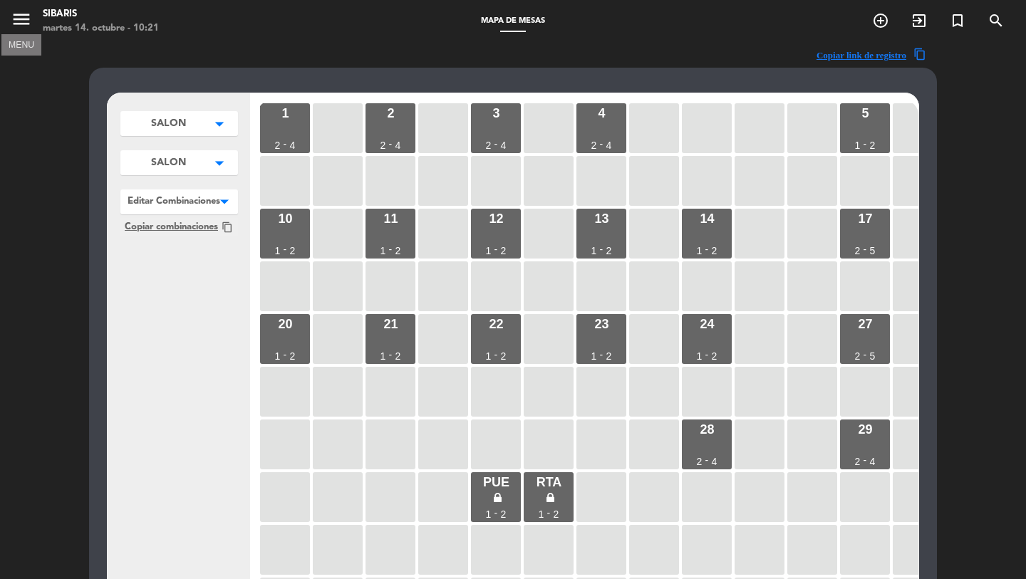
click at [18, 23] on icon "menu" at bounding box center [21, 19] width 21 height 21
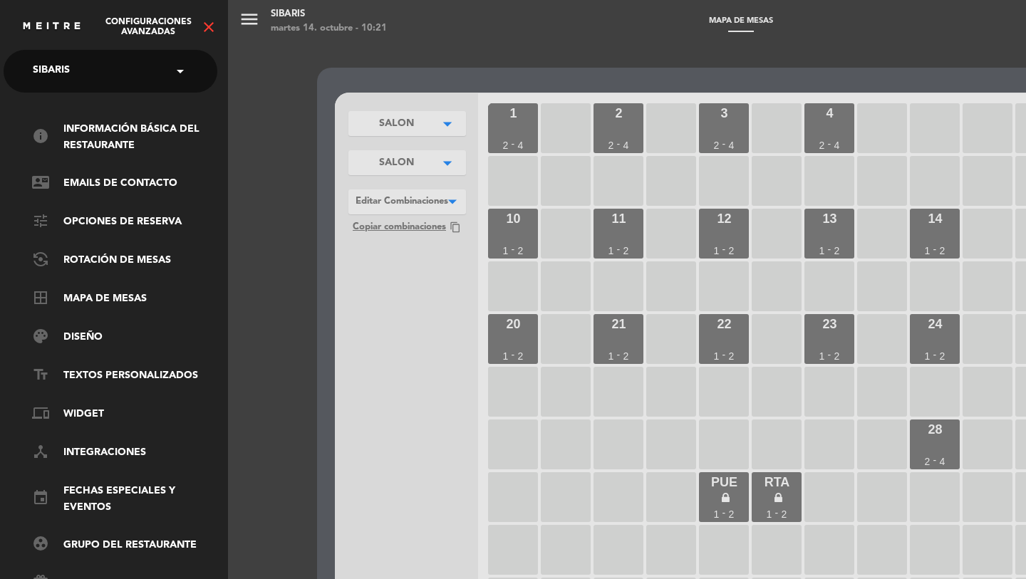
click at [552, 71] on div "menu sibaris martes 14. octubre - 10:21 Mapa de mesas add_circle_outline exit_t…" at bounding box center [741, 289] width 1026 height 579
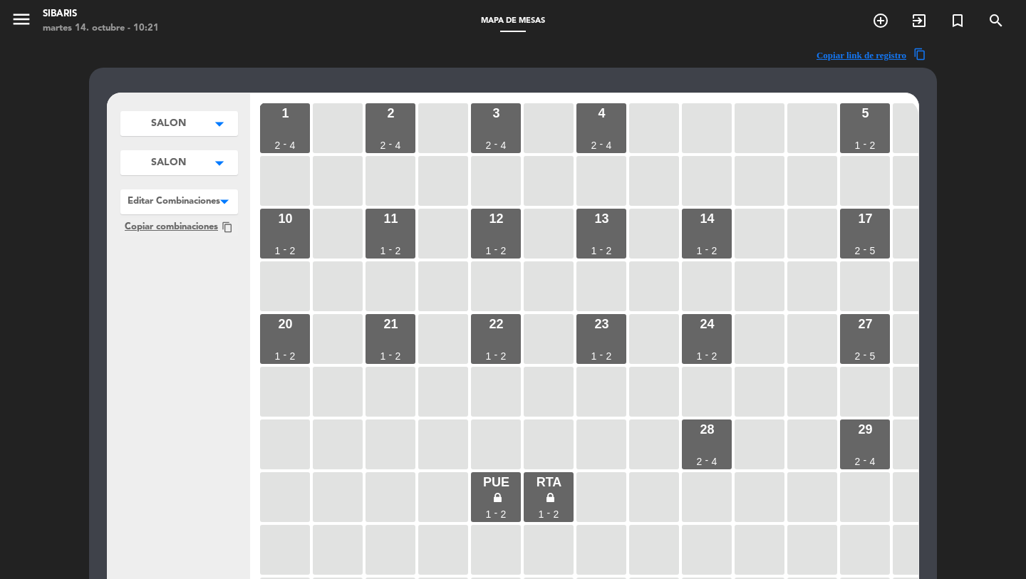
click at [165, 122] on span "SALON" at bounding box center [168, 123] width 35 height 15
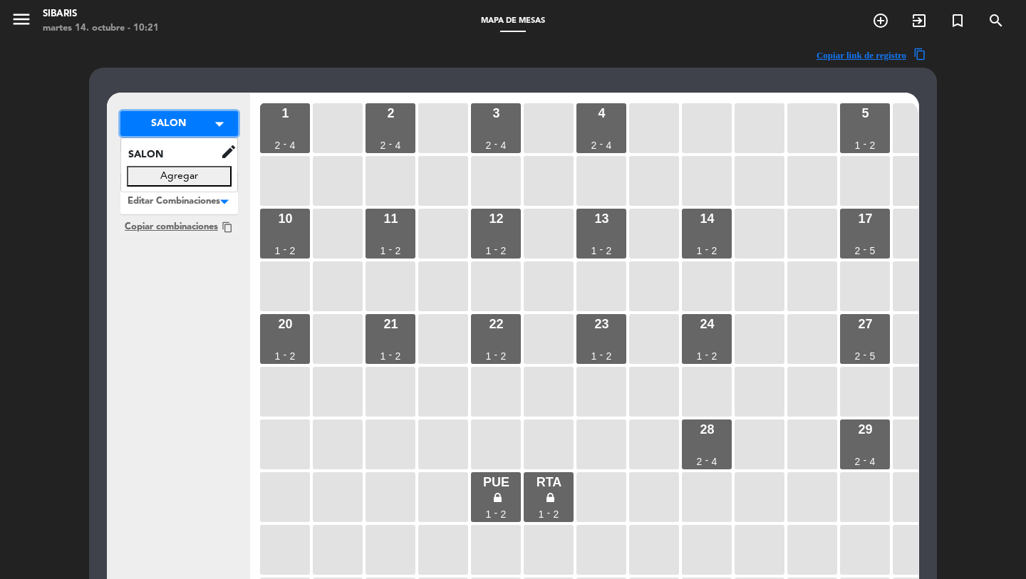
click at [152, 125] on span "SALON" at bounding box center [168, 123] width 35 height 15
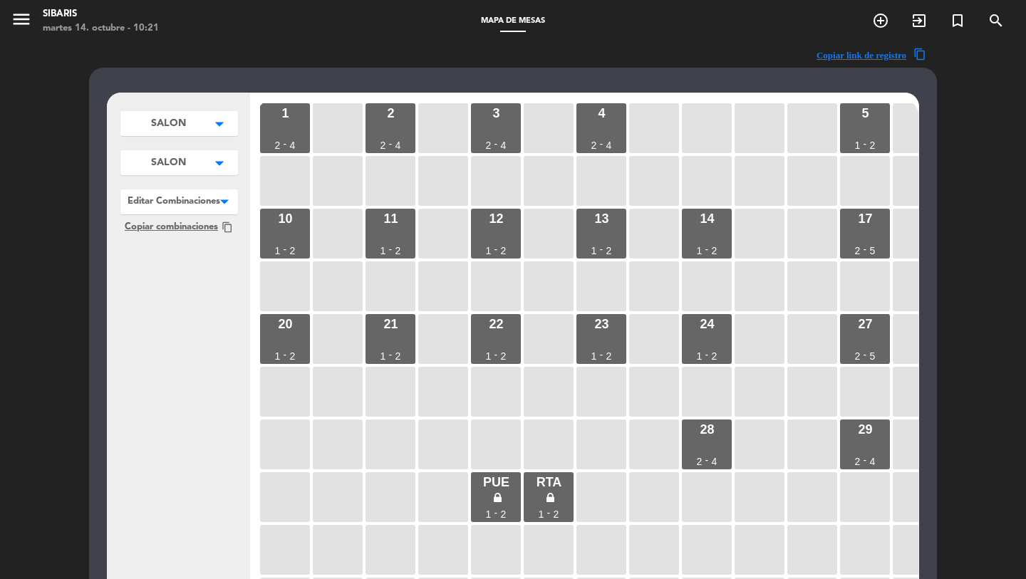
drag, startPoint x: 160, startPoint y: 153, endPoint x: 162, endPoint y: 162, distance: 9.5
click at [160, 153] on button "SALON arrow_drop_down" at bounding box center [179, 162] width 118 height 25
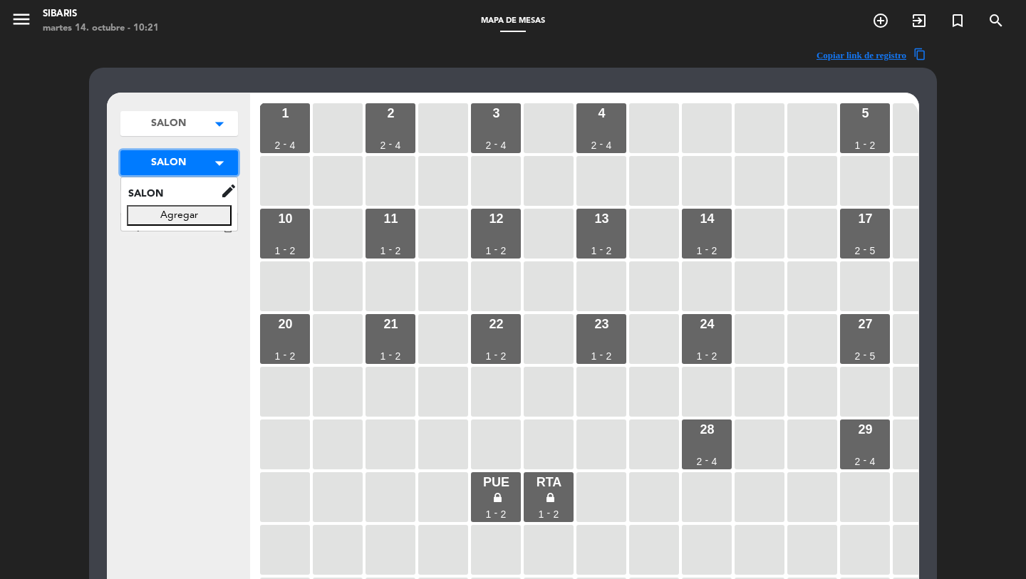
click at [162, 162] on span "SALON" at bounding box center [168, 162] width 35 height 15
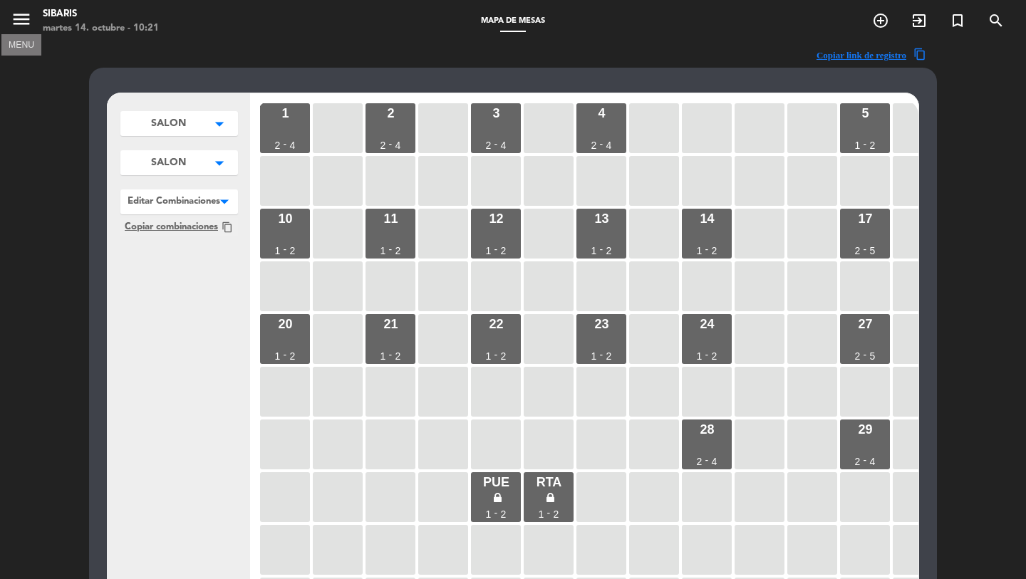
click at [19, 23] on icon "menu" at bounding box center [21, 19] width 21 height 21
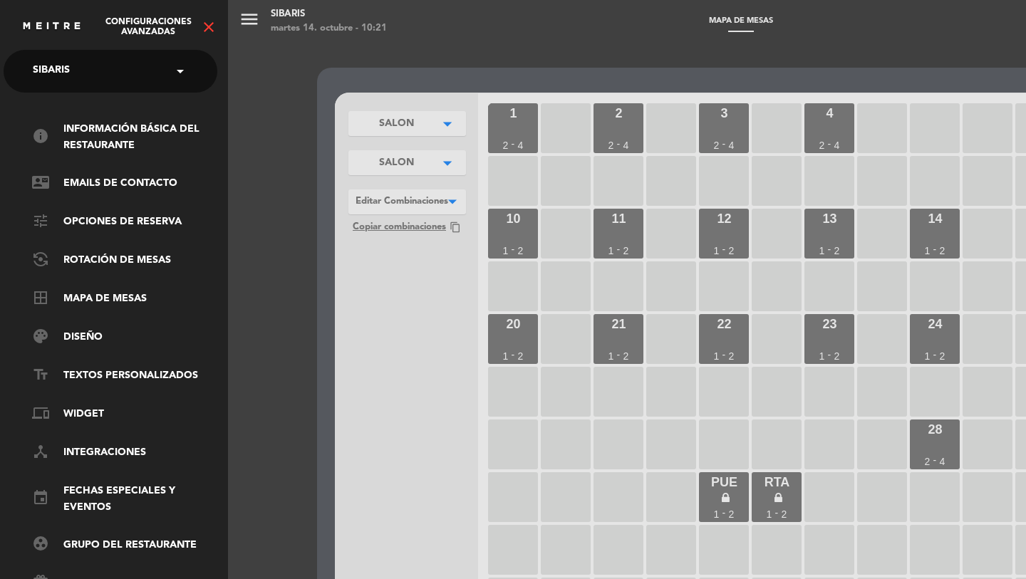
click at [211, 22] on icon "close" at bounding box center [208, 27] width 17 height 17
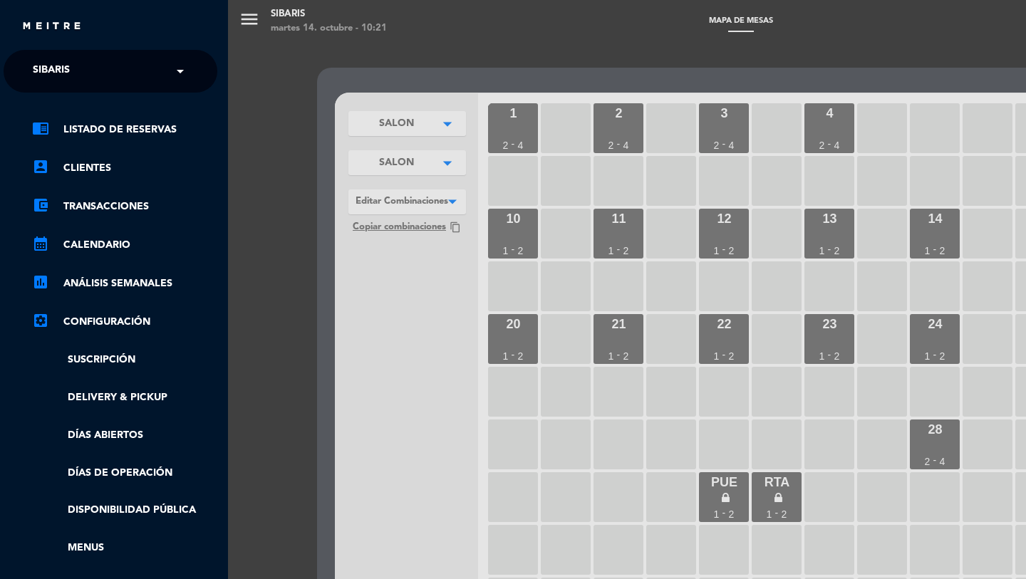
scroll to position [0, 3]
click at [104, 474] on link "Días de Operación" at bounding box center [125, 473] width 185 height 16
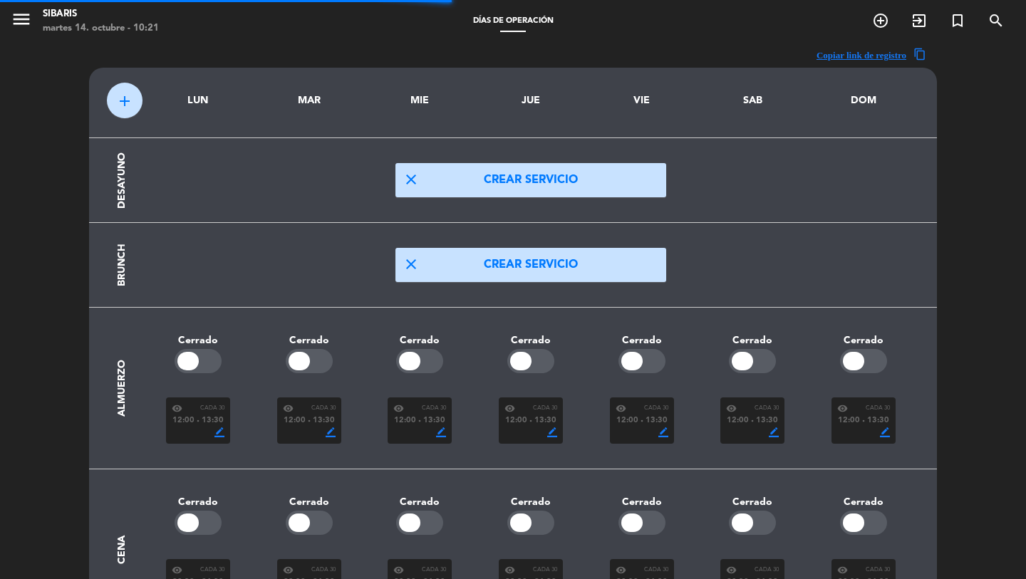
scroll to position [91, 0]
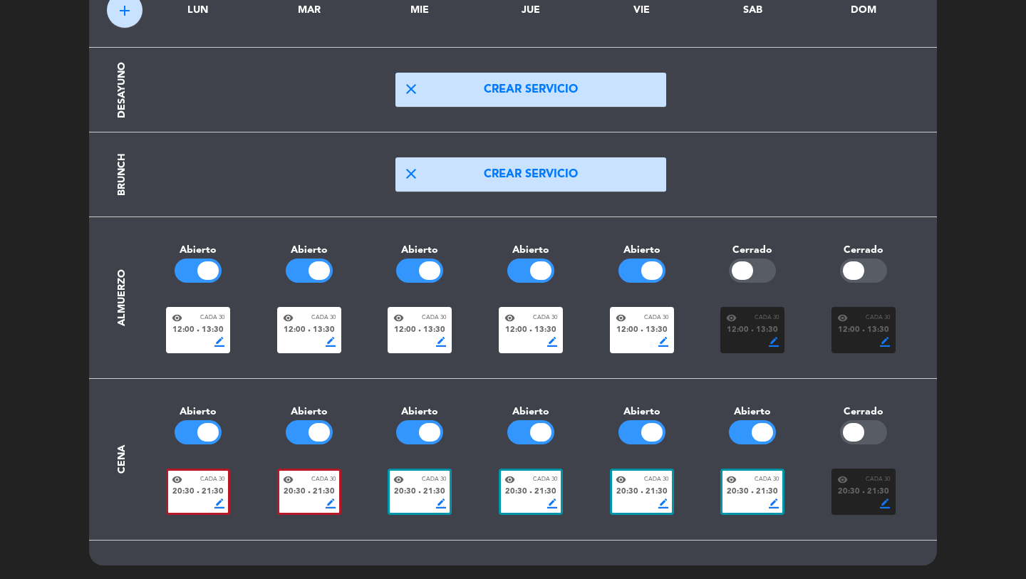
click at [321, 322] on div "visibility Cada 30" at bounding box center [309, 318] width 53 height 11
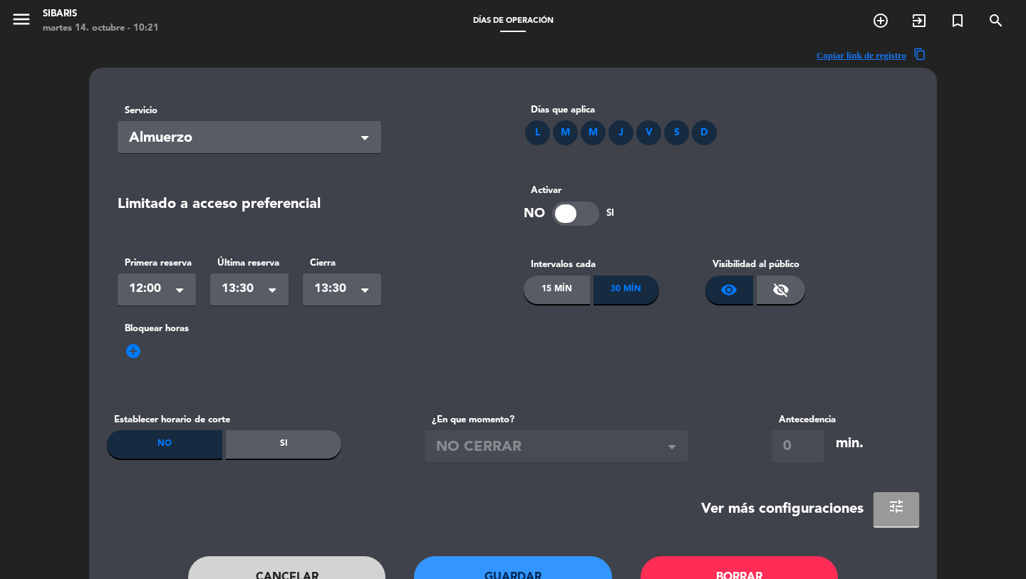
drag, startPoint x: 903, startPoint y: 503, endPoint x: 886, endPoint y: 492, distance: 20.6
click at [903, 503] on span "tune" at bounding box center [896, 506] width 17 height 17
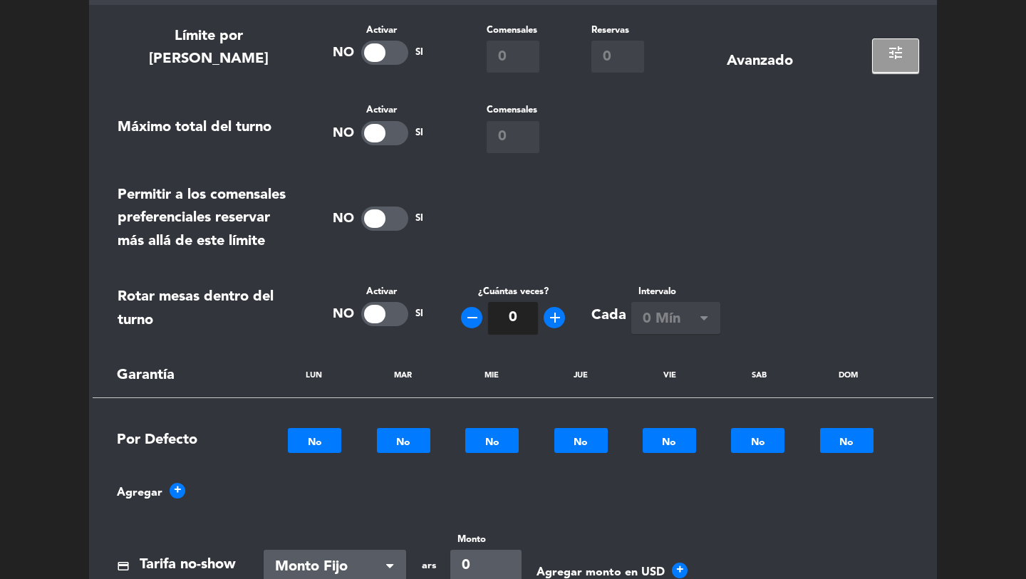
scroll to position [559, 0]
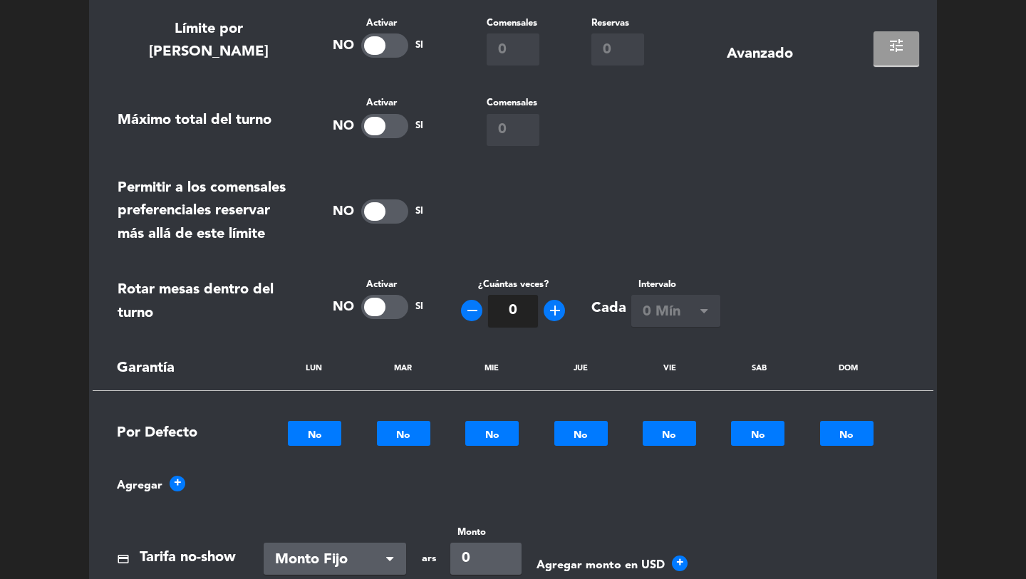
click at [891, 38] on span "tune" at bounding box center [896, 45] width 17 height 17
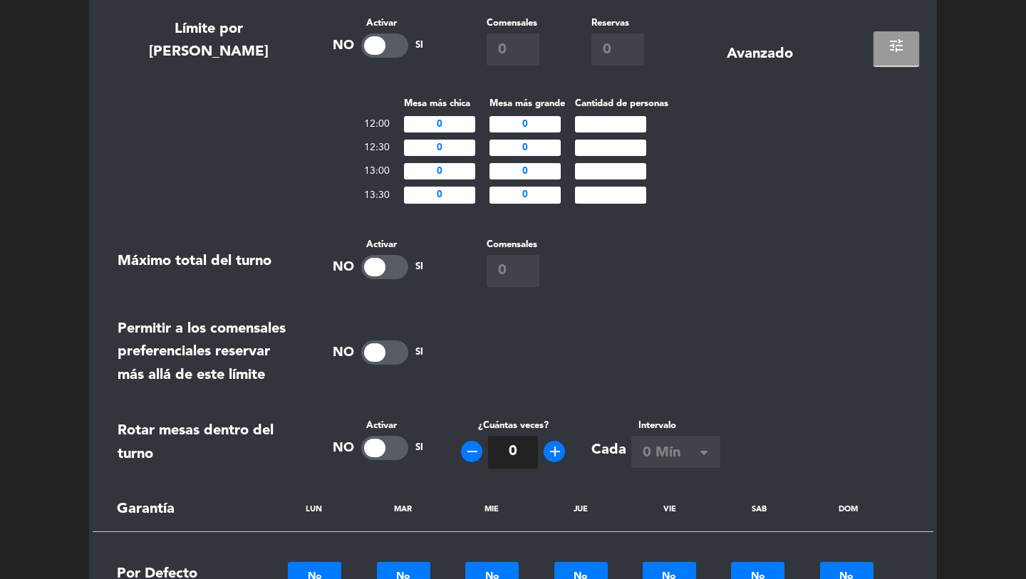
click at [894, 43] on span "tune" at bounding box center [896, 45] width 17 height 17
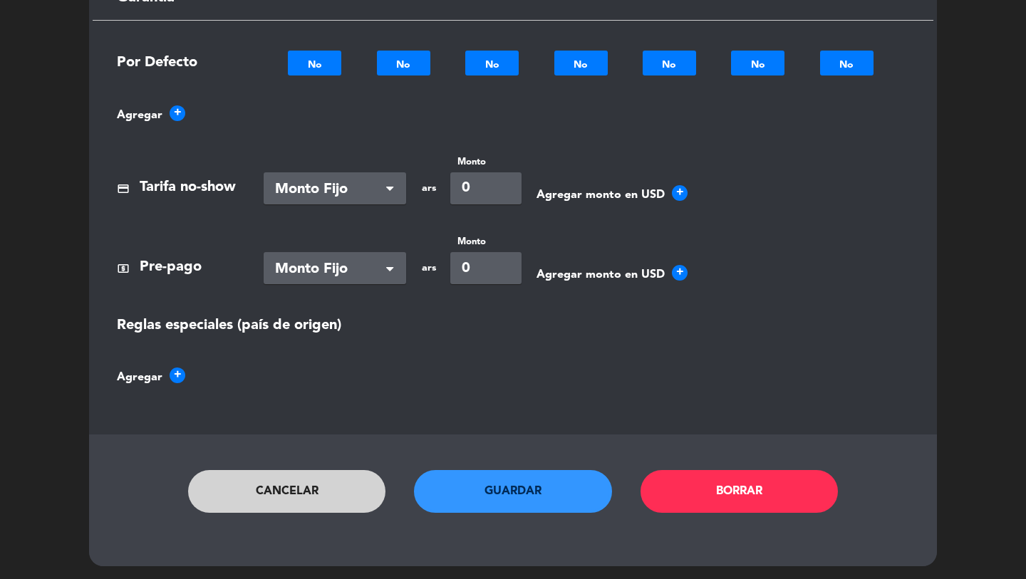
drag, startPoint x: 333, startPoint y: 450, endPoint x: 332, endPoint y: 475, distance: 25.0
click at [332, 478] on button "Cancelar" at bounding box center [287, 491] width 198 height 43
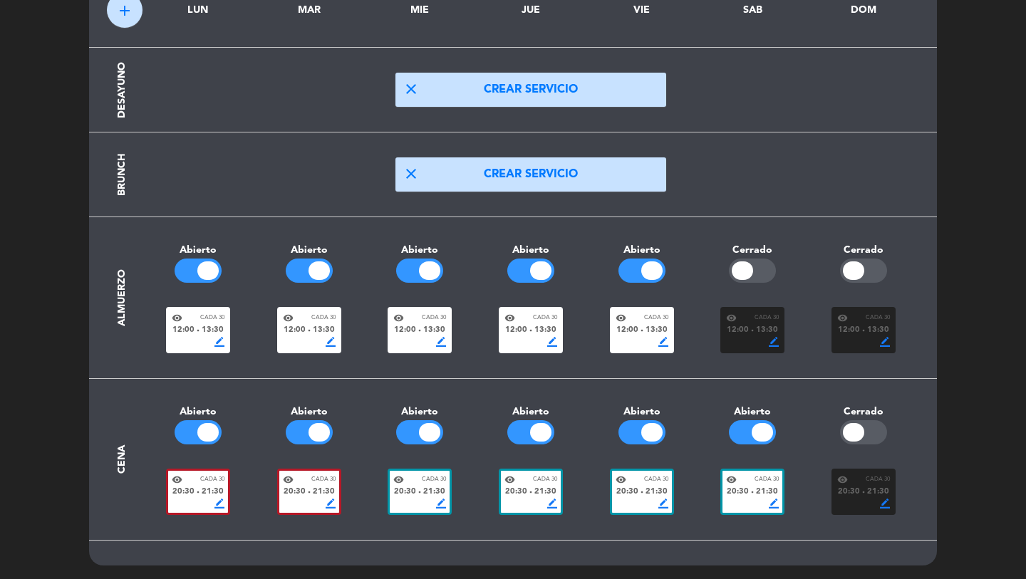
click at [295, 502] on div "border_color" at bounding box center [309, 504] width 53 height 10
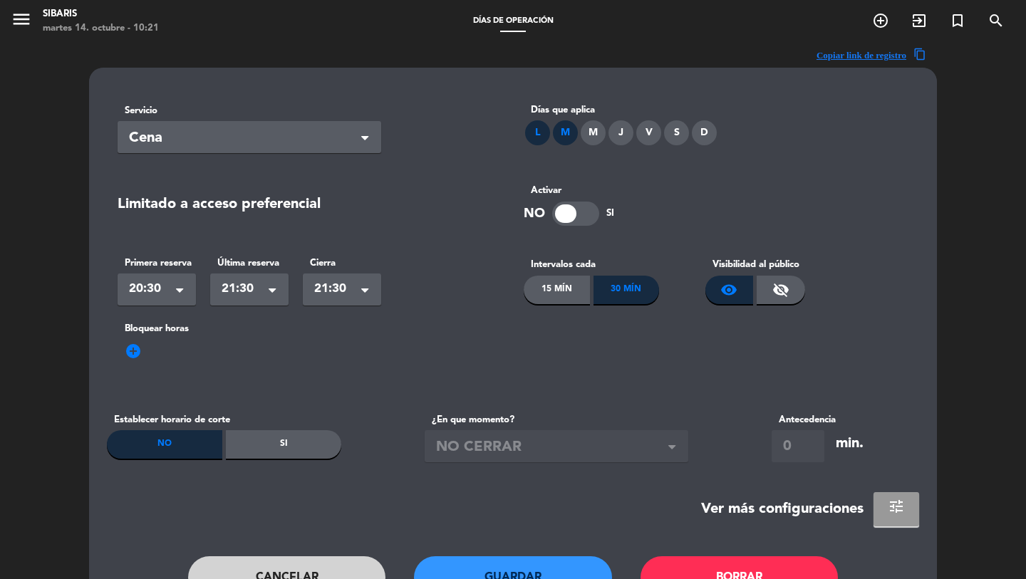
click at [874, 515] on button "tune" at bounding box center [897, 509] width 46 height 34
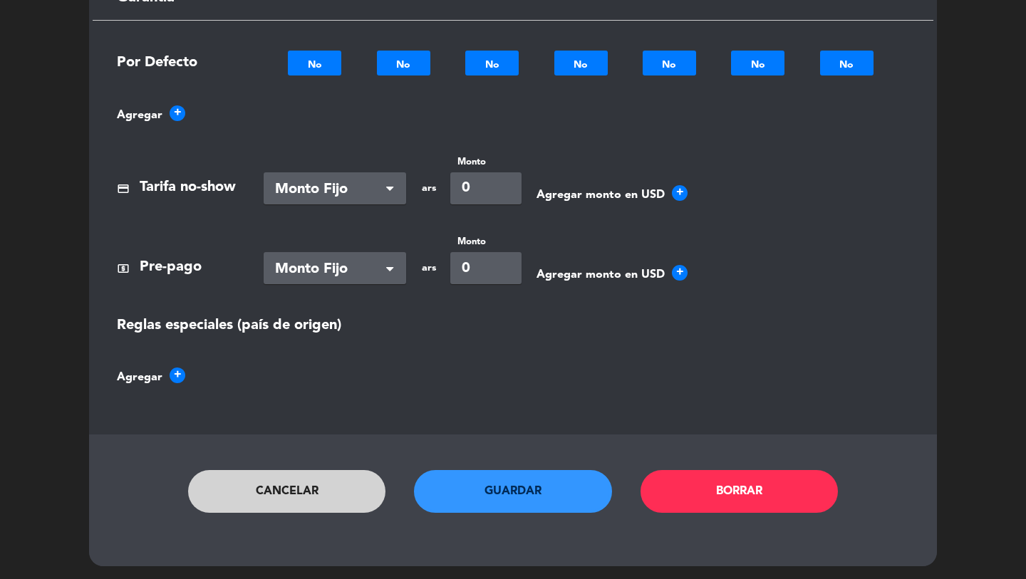
click at [309, 492] on button "Cancelar" at bounding box center [287, 491] width 198 height 43
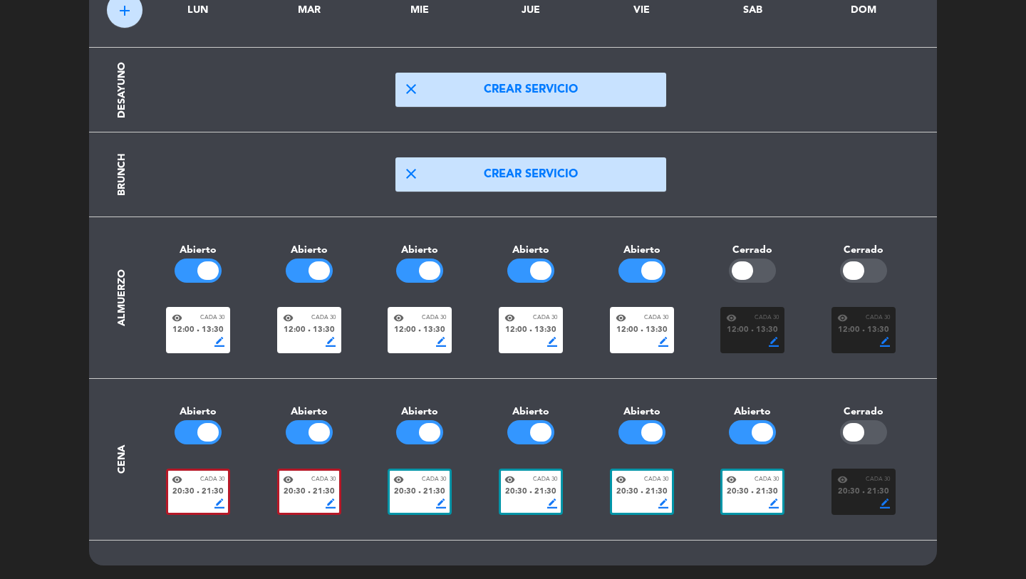
click at [530, 486] on div "20:30 fiber_manual_record 21:30" at bounding box center [531, 492] width 53 height 13
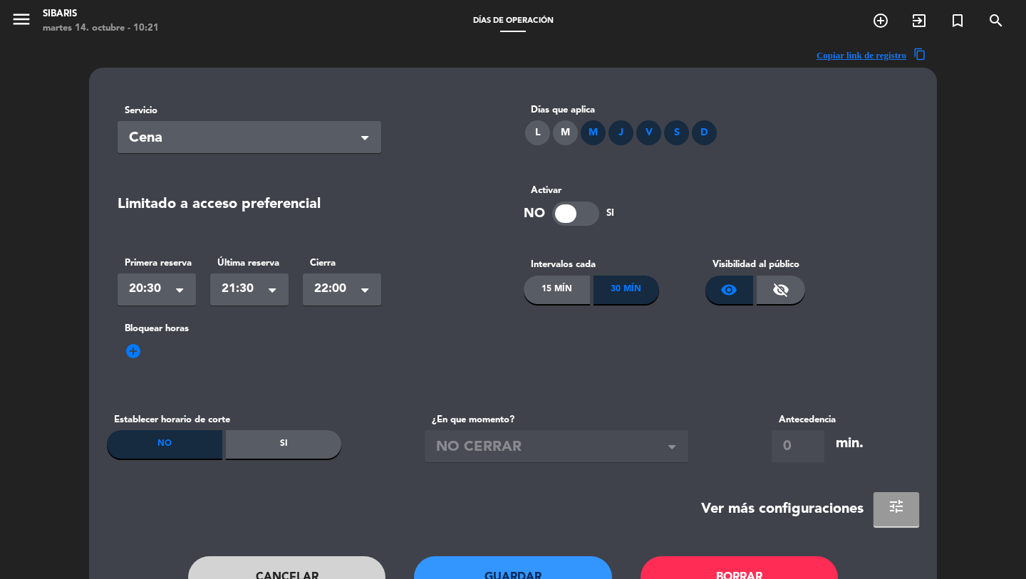
click at [893, 504] on span "tune" at bounding box center [896, 506] width 17 height 17
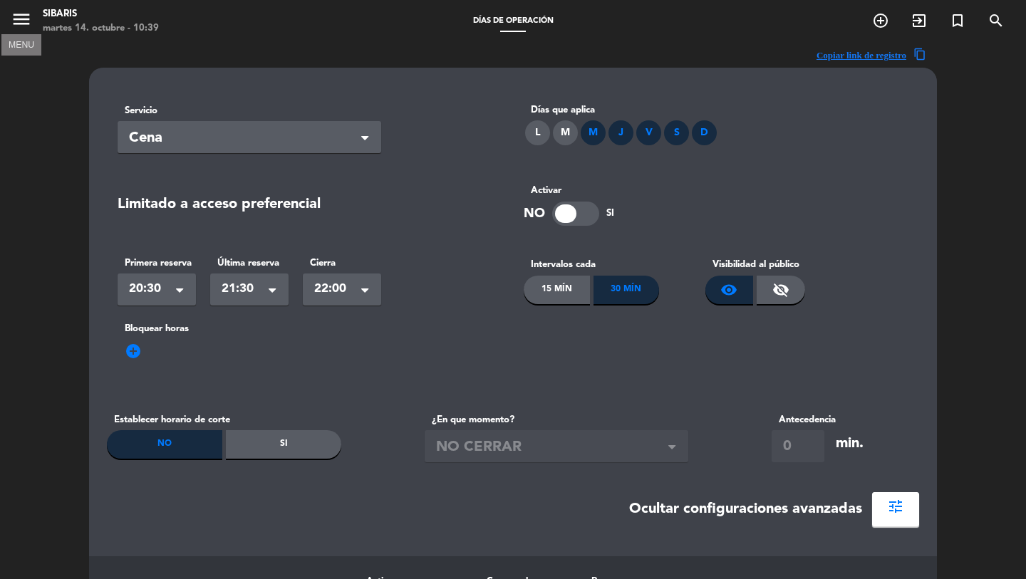
click at [17, 24] on icon "menu" at bounding box center [21, 19] width 21 height 21
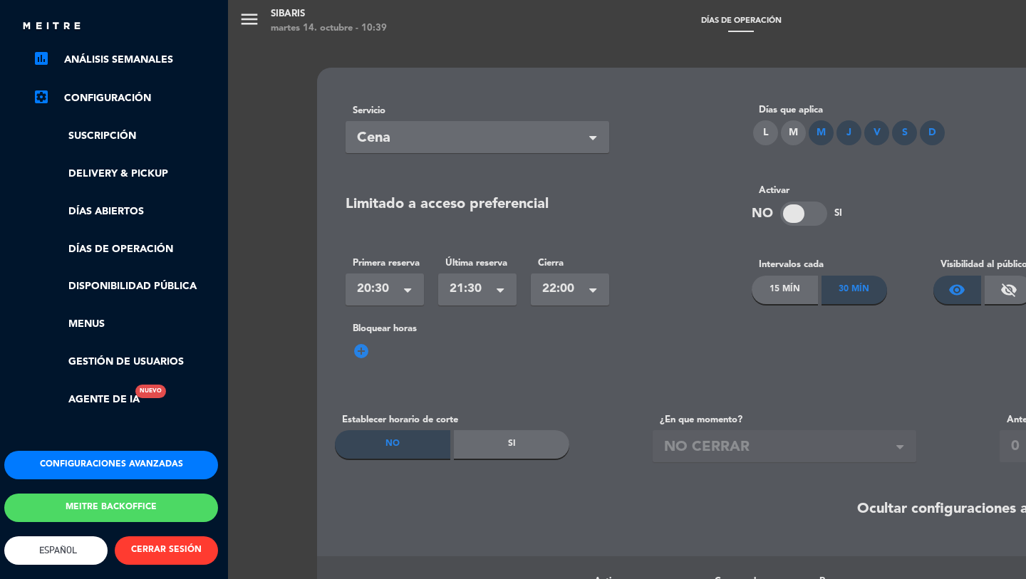
scroll to position [235, 3]
drag, startPoint x: 129, startPoint y: 490, endPoint x: 133, endPoint y: 364, distance: 125.5
click at [128, 494] on button "Meitre backoffice" at bounding box center [111, 508] width 214 height 29
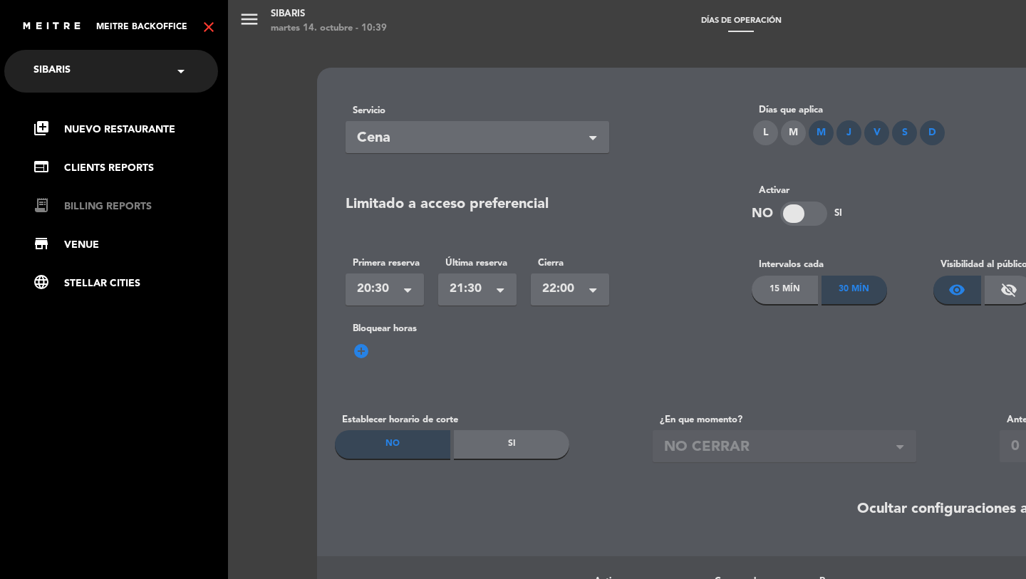
click at [98, 207] on link "receipt_long BILLING REPORTS" at bounding box center [125, 206] width 185 height 17
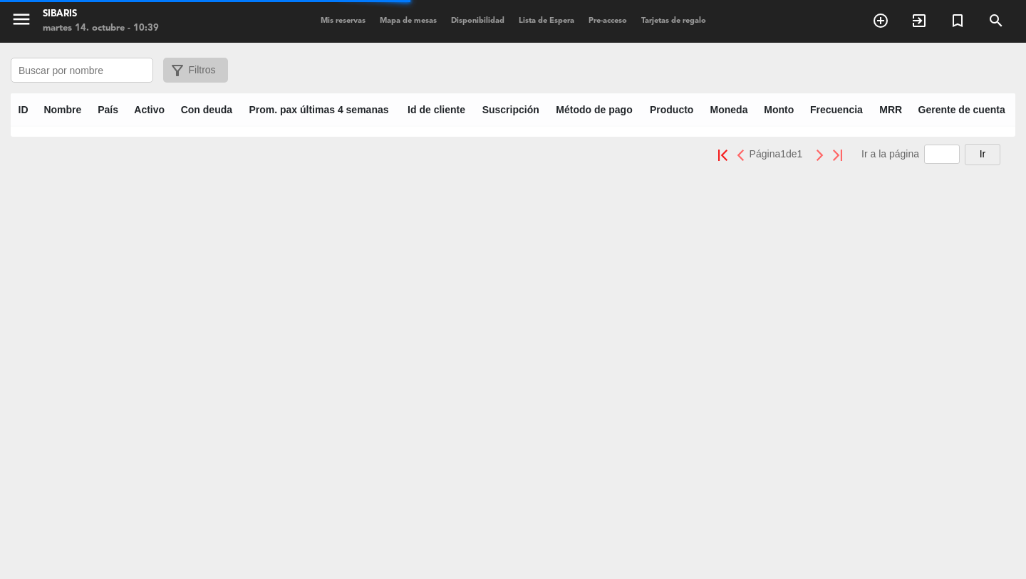
click at [68, 66] on input "text" at bounding box center [82, 70] width 143 height 25
type input "l"
click at [86, 69] on input "lima est" at bounding box center [82, 70] width 143 height 25
click at [14, 19] on icon "menu" at bounding box center [21, 19] width 21 height 21
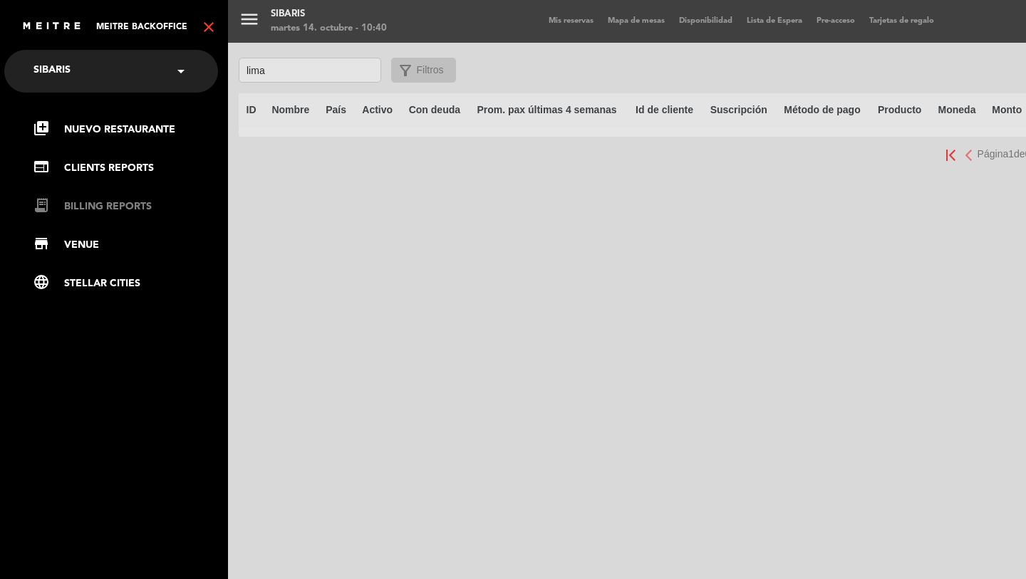
click at [94, 202] on link "receipt_long BILLING REPORTS" at bounding box center [125, 206] width 185 height 17
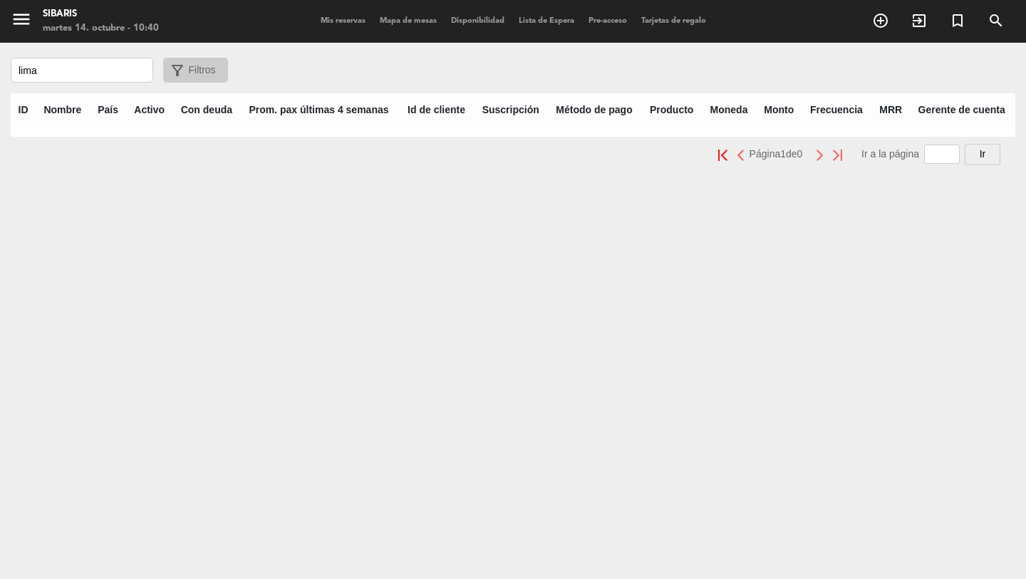
click at [100, 68] on input "lima" at bounding box center [82, 70] width 143 height 25
type input "l"
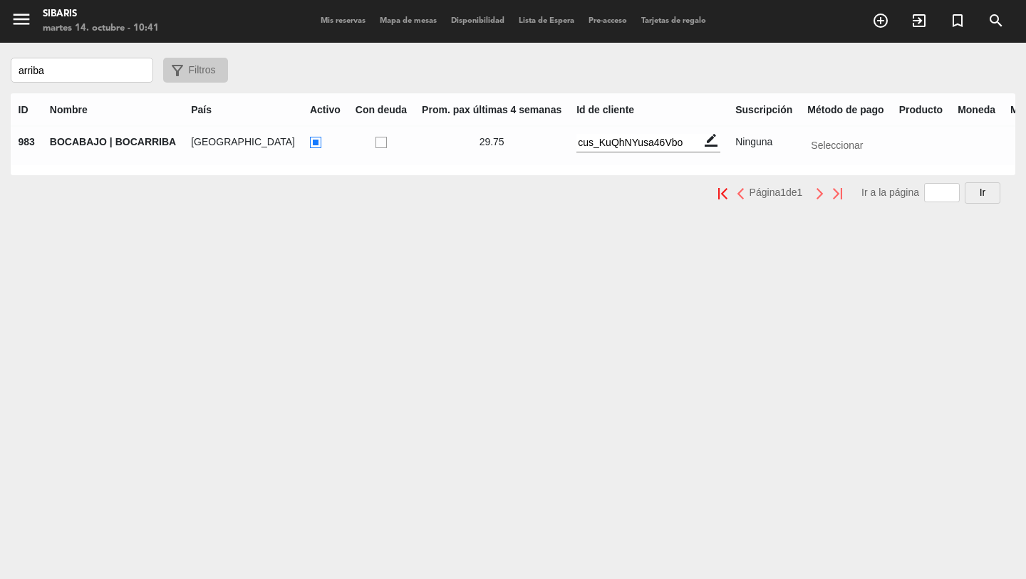
click at [91, 74] on input "arriba" at bounding box center [82, 70] width 143 height 25
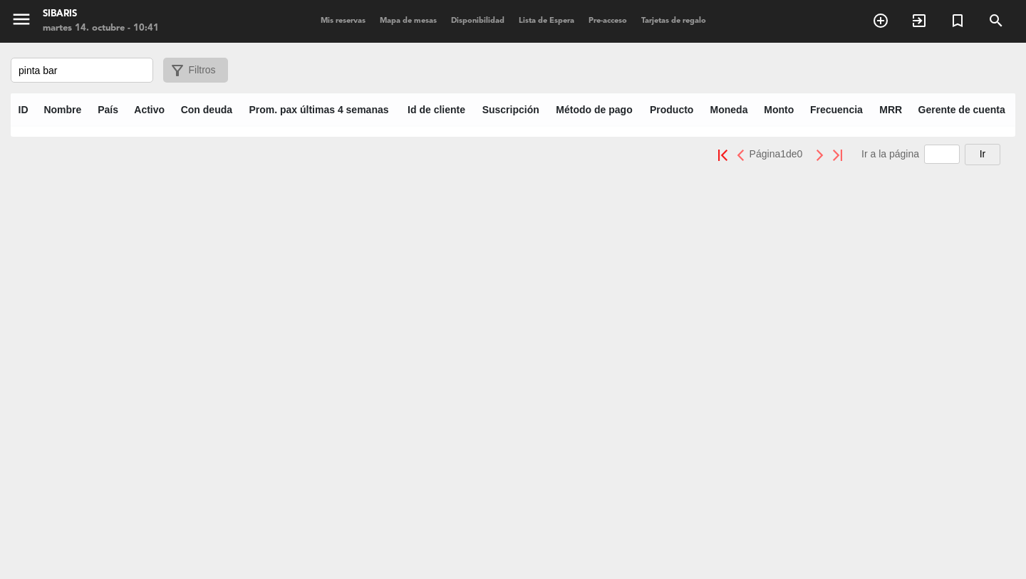
click at [75, 70] on input "pinta bar" at bounding box center [82, 70] width 143 height 25
click at [43, 71] on input "pinta" at bounding box center [82, 70] width 143 height 25
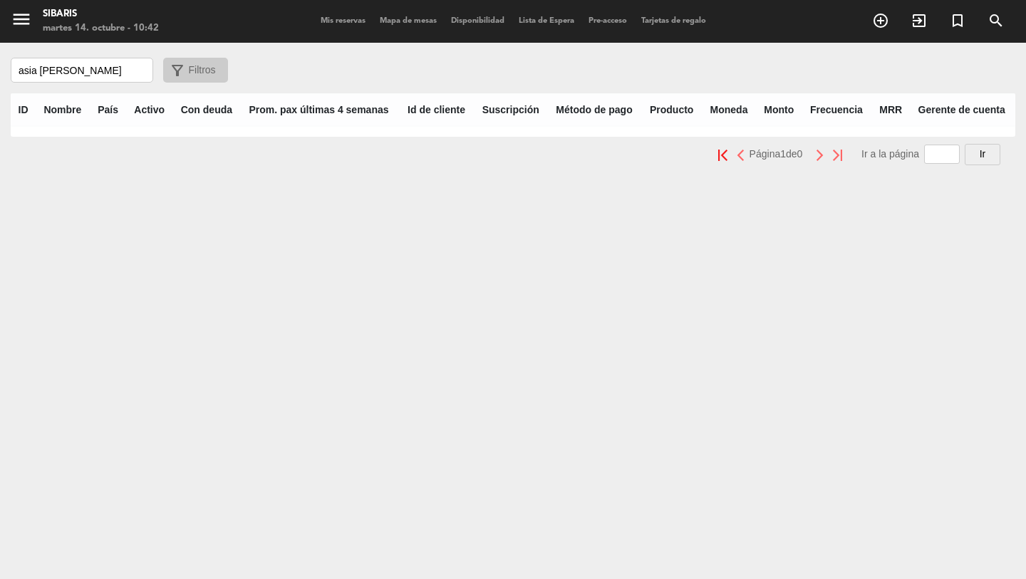
click at [103, 64] on input "asia [PERSON_NAME]" at bounding box center [82, 70] width 143 height 25
click at [106, 69] on input "sanjua" at bounding box center [82, 70] width 143 height 25
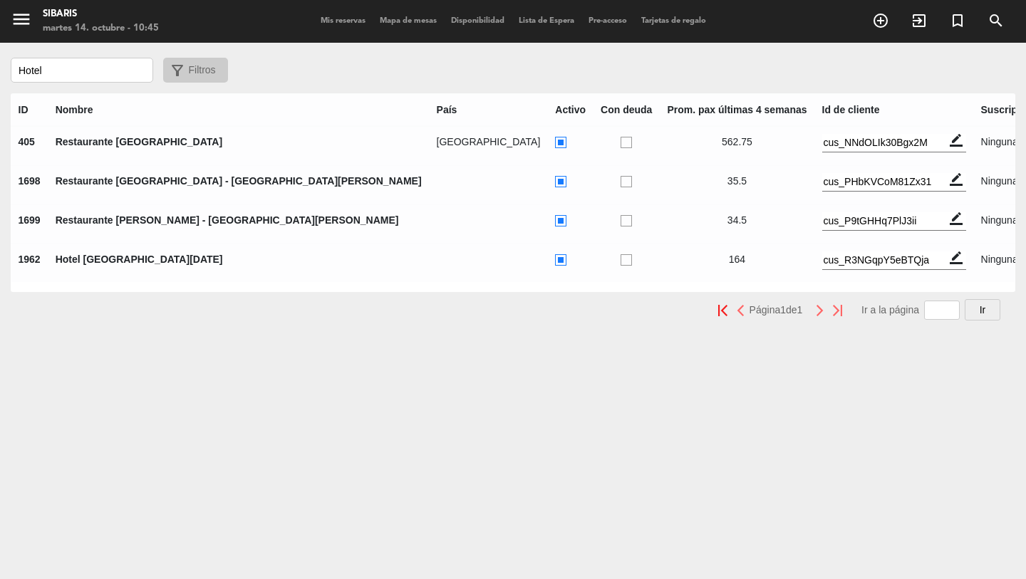
click at [63, 68] on input "Hotel" at bounding box center [82, 70] width 143 height 25
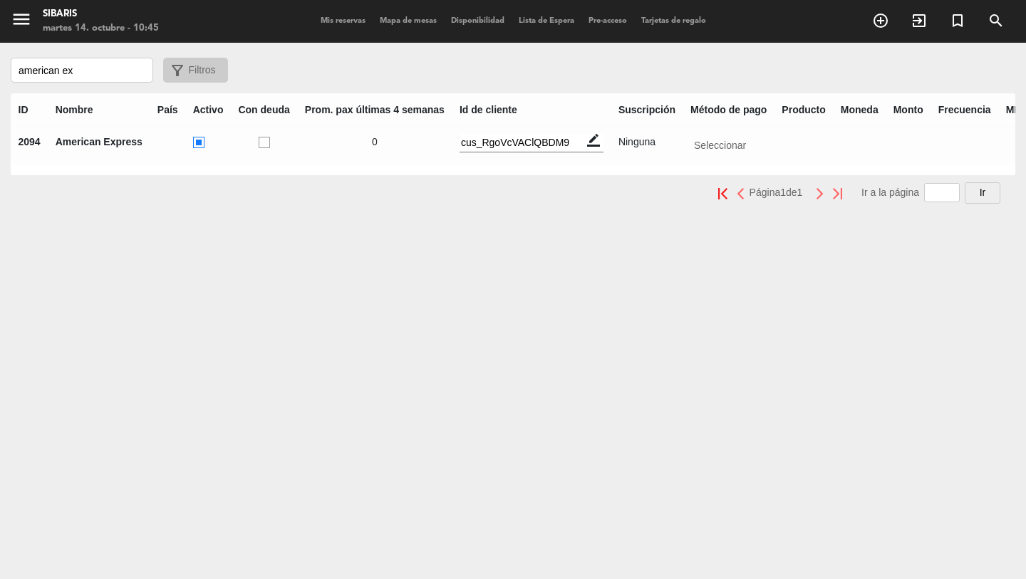
type input "american ex"
click at [200, 143] on ins at bounding box center [198, 143] width 11 height 12
click at [200, 143] on input "radio" at bounding box center [197, 141] width 9 height 9
radio input "true"
click at [76, 76] on input "american ex" at bounding box center [82, 70] width 143 height 25
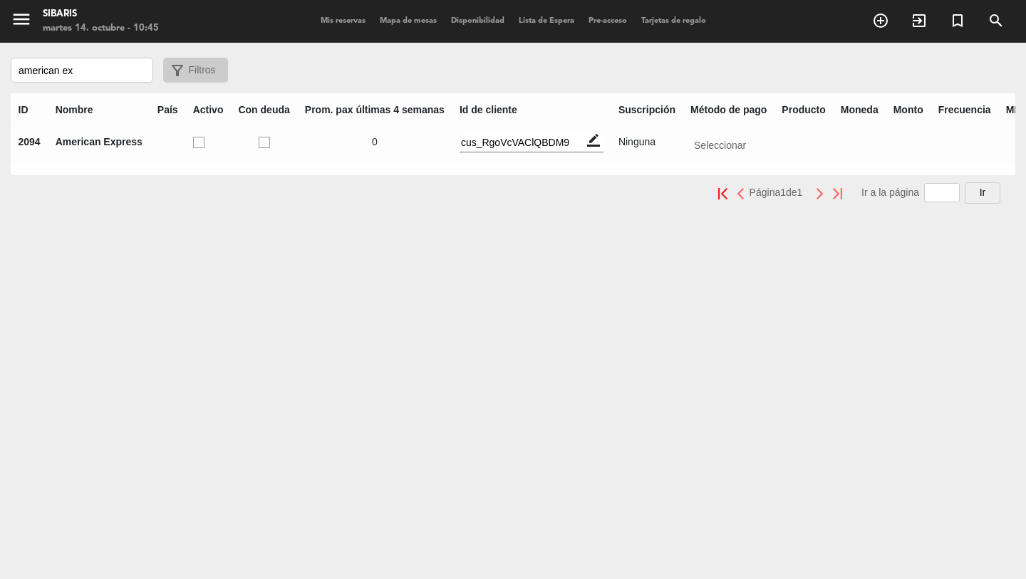
click at [76, 76] on input "american ex" at bounding box center [82, 70] width 143 height 25
click at [195, 66] on span "Filtros" at bounding box center [202, 70] width 27 height 16
